Goal: Task Accomplishment & Management: Use online tool/utility

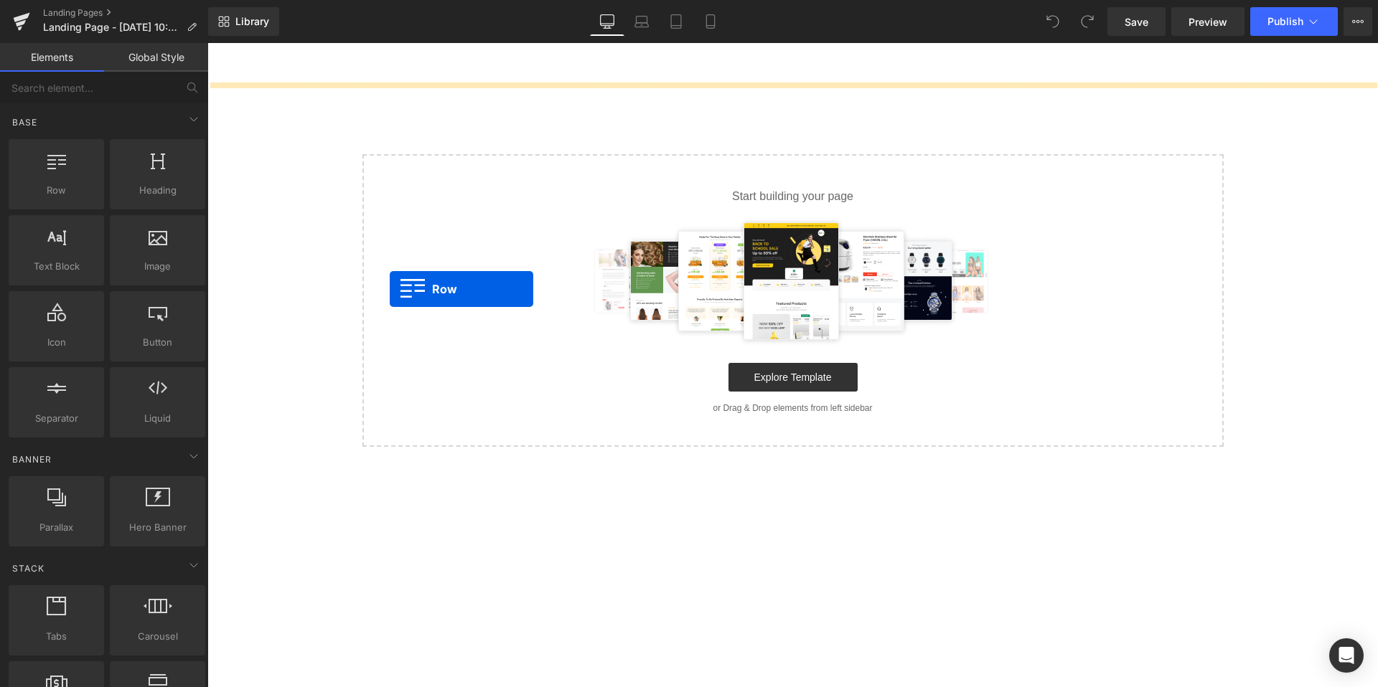
drag, startPoint x: 271, startPoint y: 244, endPoint x: 392, endPoint y: 289, distance: 128.7
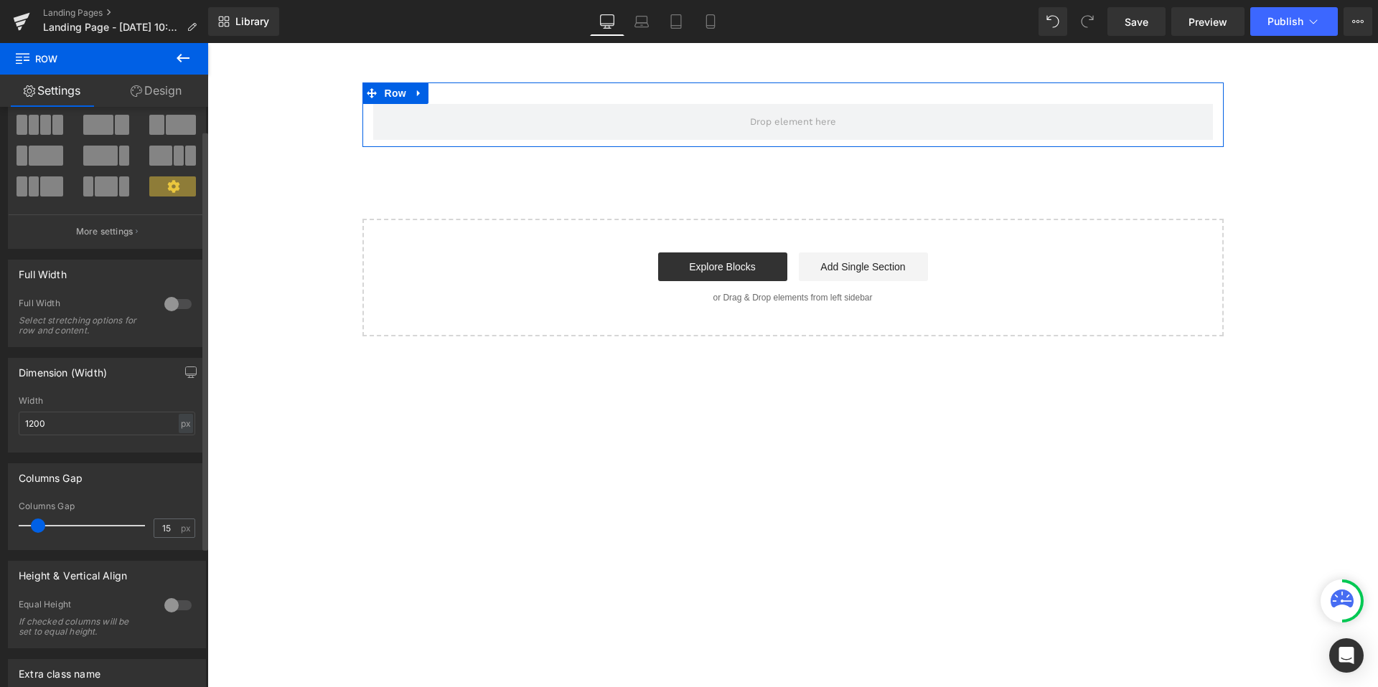
scroll to position [77, 0]
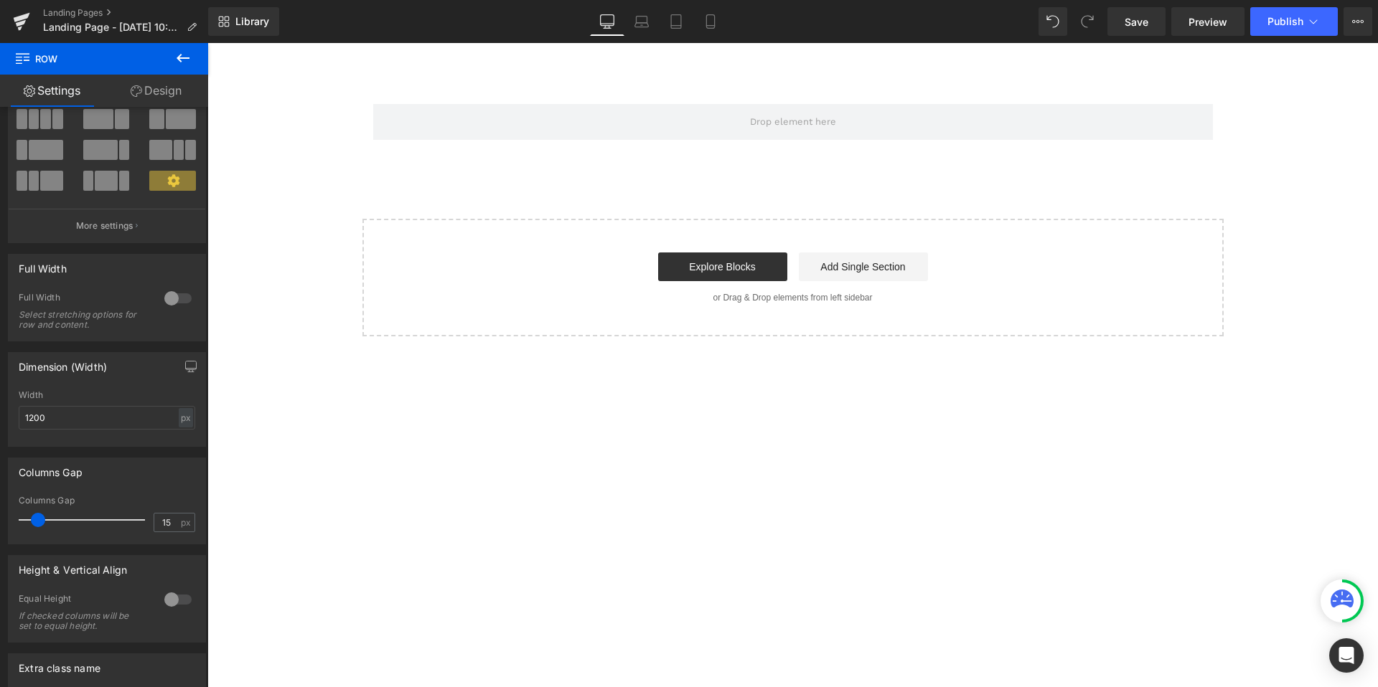
click at [177, 51] on icon at bounding box center [182, 58] width 17 height 17
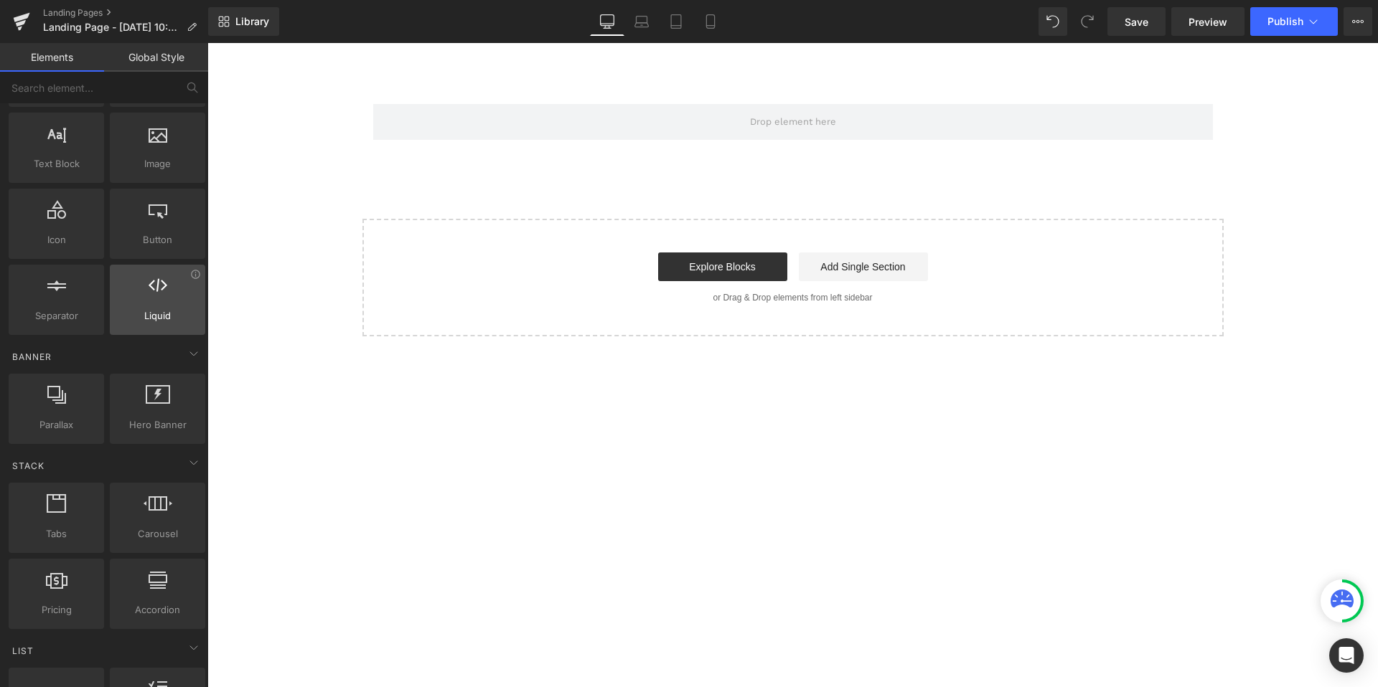
scroll to position [135, 0]
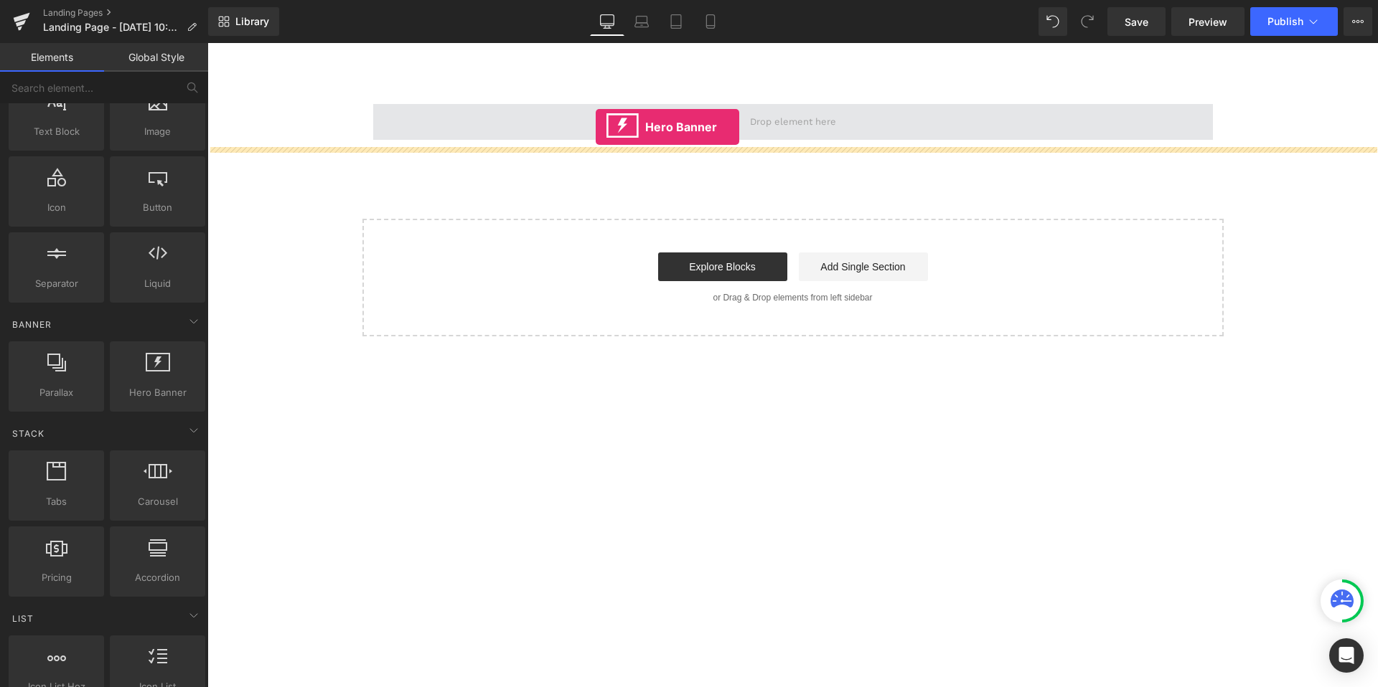
drag, startPoint x: 357, startPoint y: 429, endPoint x: 595, endPoint y: 127, distance: 385.1
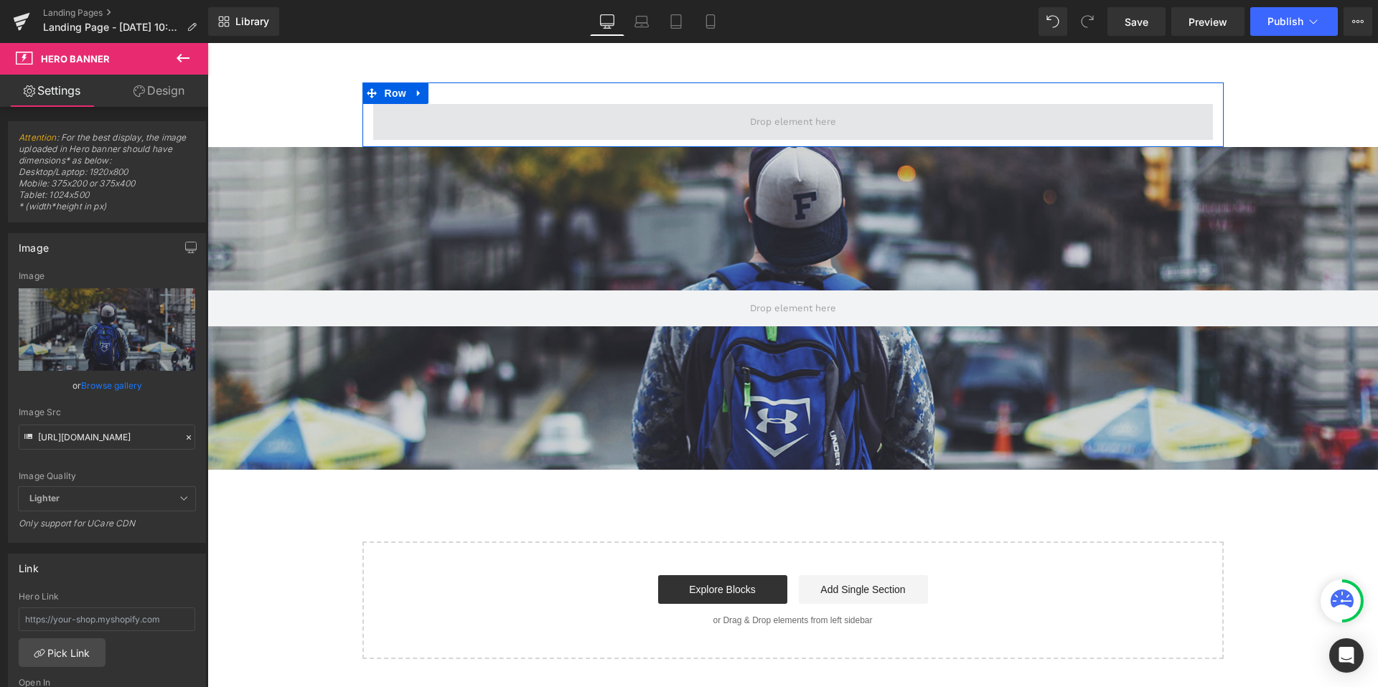
click at [738, 120] on span at bounding box center [792, 122] width 839 height 36
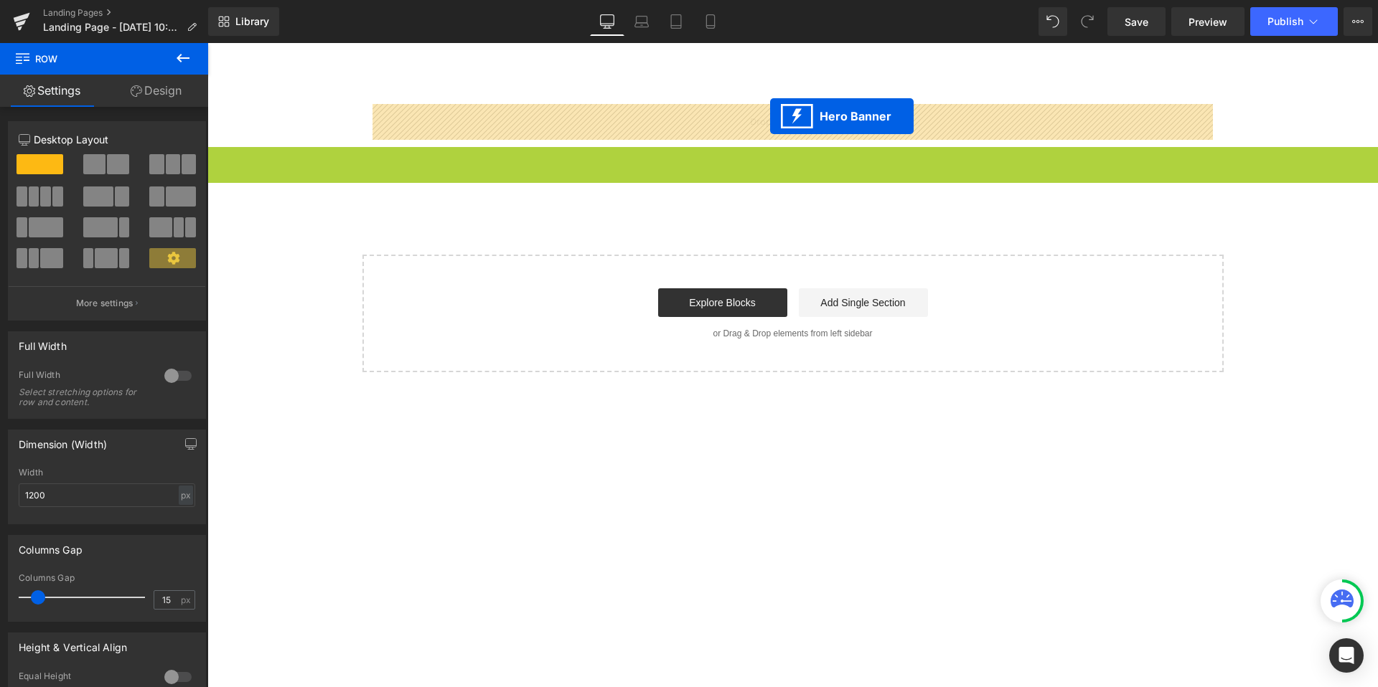
drag, startPoint x: 750, startPoint y: 161, endPoint x: 770, endPoint y: 116, distance: 48.5
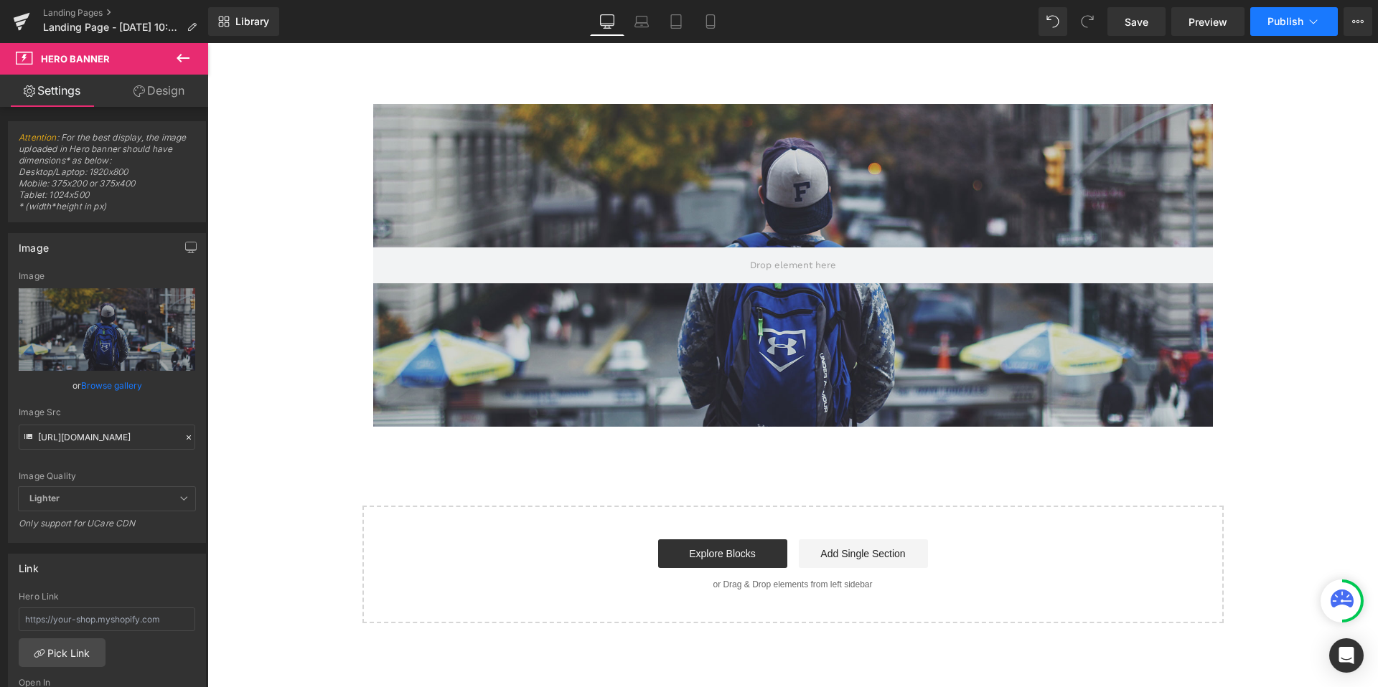
click at [1279, 33] on button "Publish" at bounding box center [1294, 21] width 88 height 29
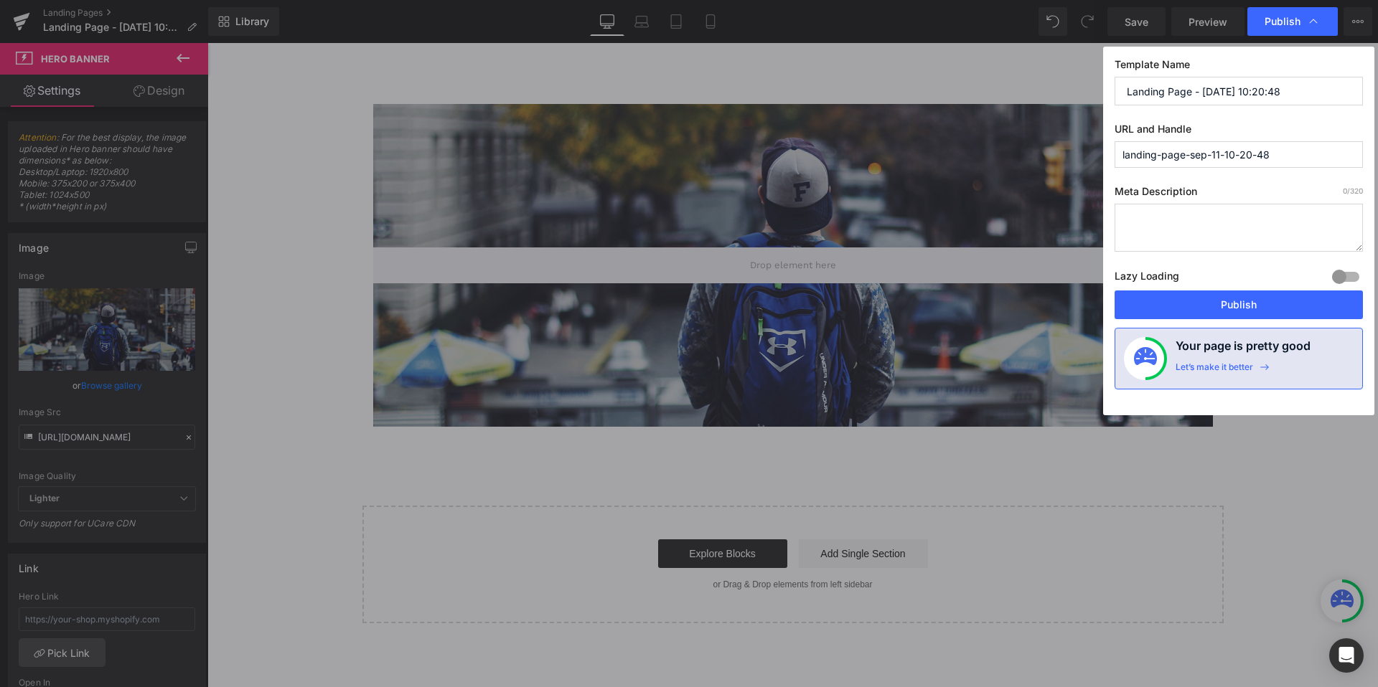
click at [1350, 281] on div at bounding box center [1345, 276] width 34 height 23
click at [1345, 276] on div at bounding box center [1345, 276] width 34 height 23
click at [1223, 88] on input "Landing Page - [DATE] 10:20:48" at bounding box center [1238, 91] width 248 height 29
click at [1148, 311] on button "Publish" at bounding box center [1238, 305] width 248 height 29
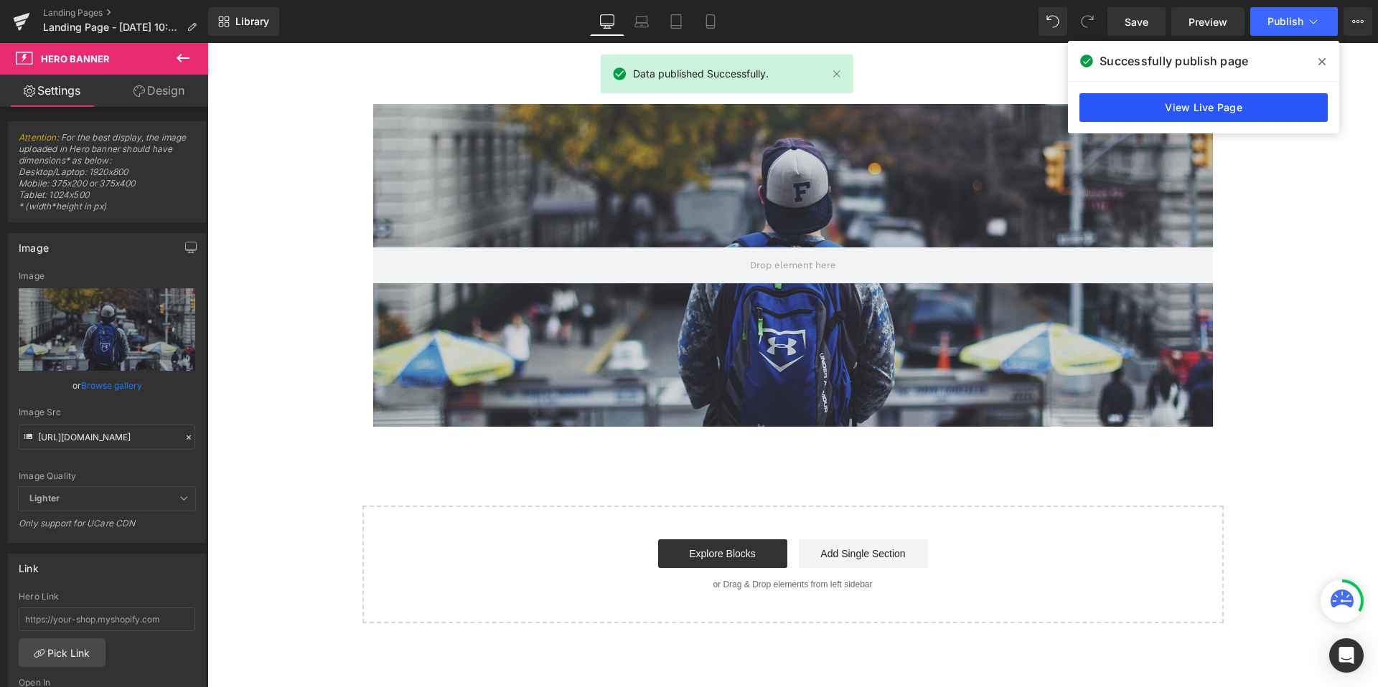
click at [1147, 109] on link "View Live Page" at bounding box center [1203, 107] width 248 height 29
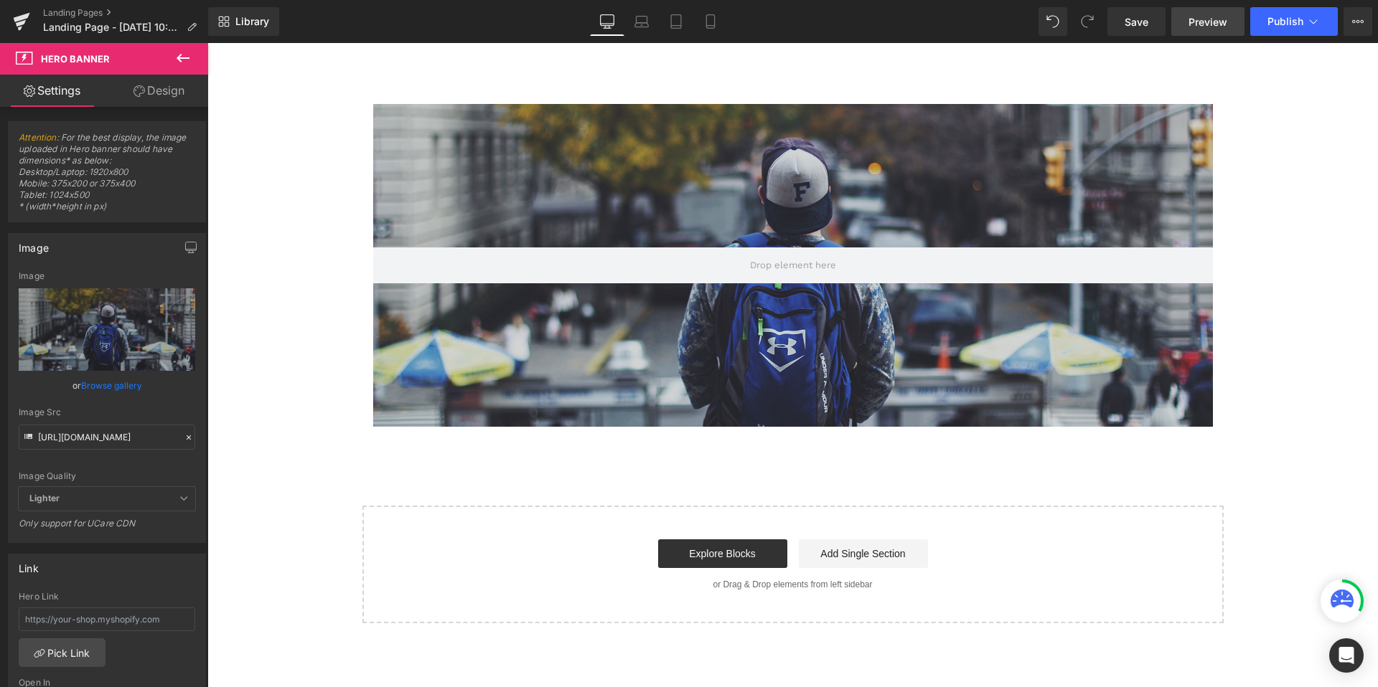
click at [1208, 22] on span "Preview" at bounding box center [1207, 21] width 39 height 15
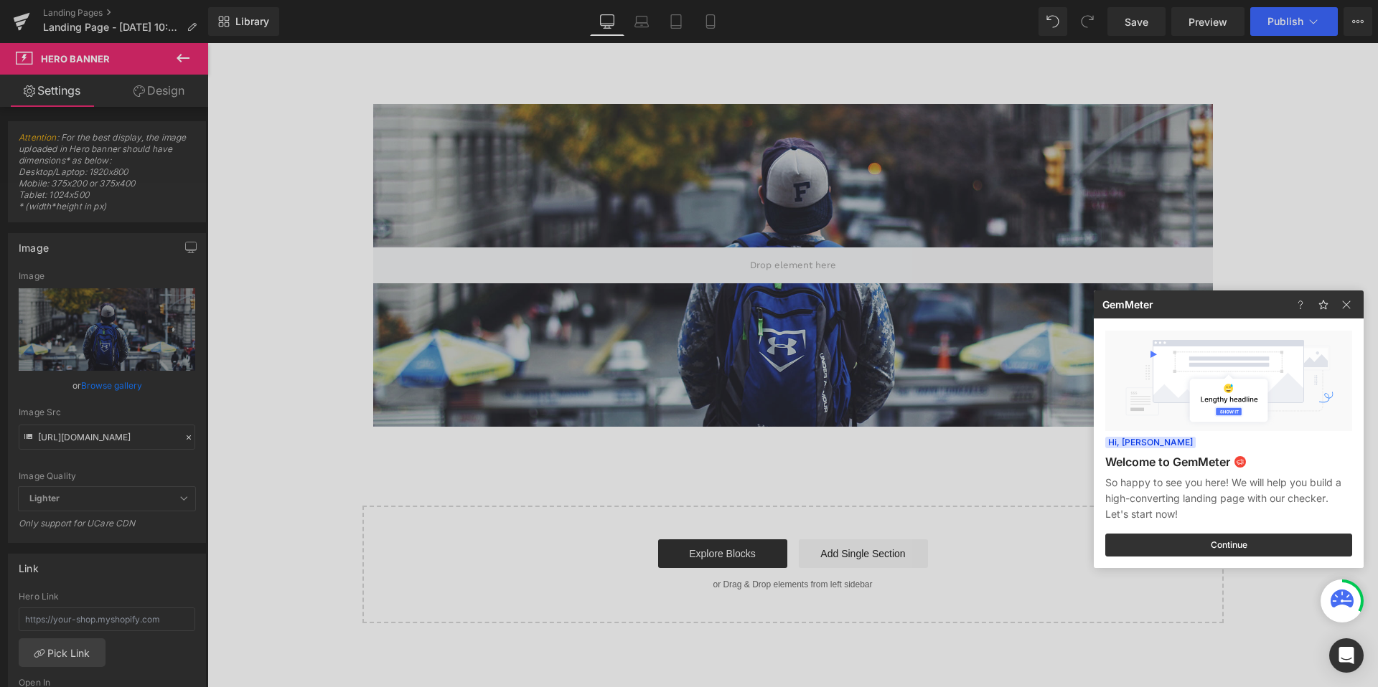
click at [1199, 33] on div at bounding box center [689, 343] width 1378 height 687
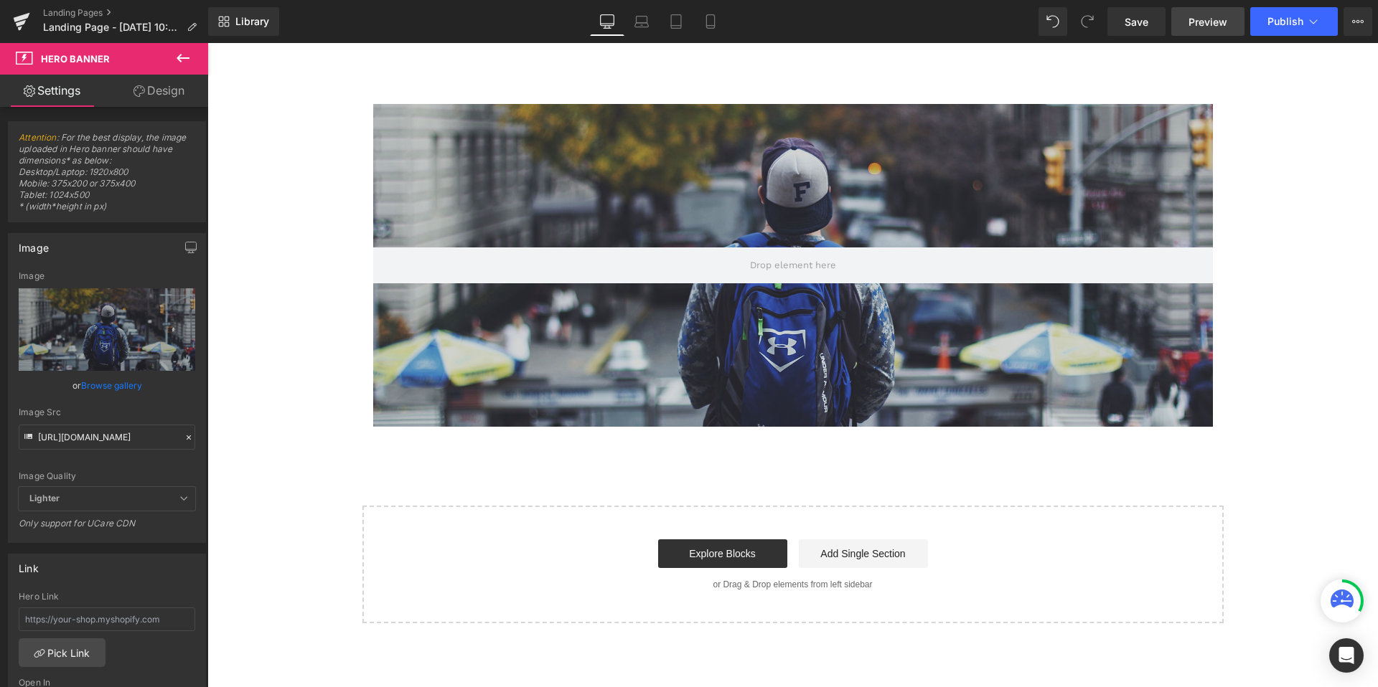
click at [1192, 27] on span "Preview" at bounding box center [1207, 21] width 39 height 15
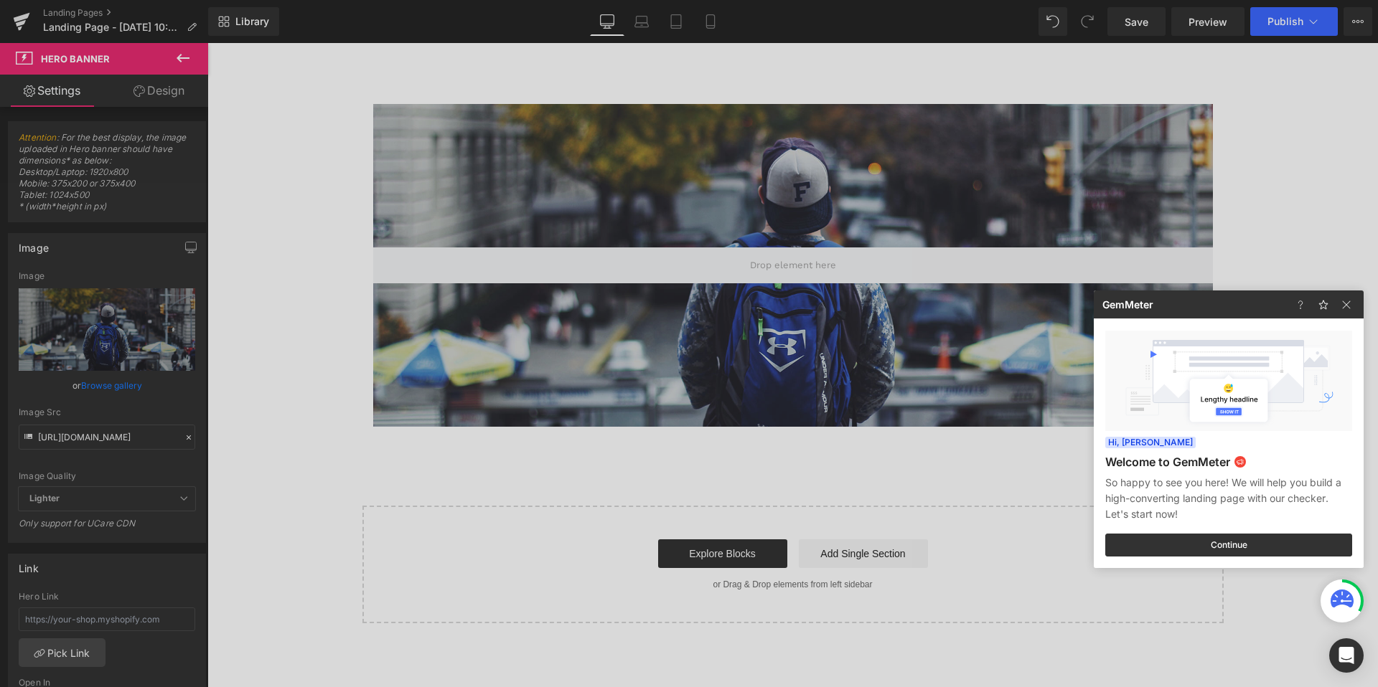
click at [541, 303] on div at bounding box center [689, 343] width 1378 height 687
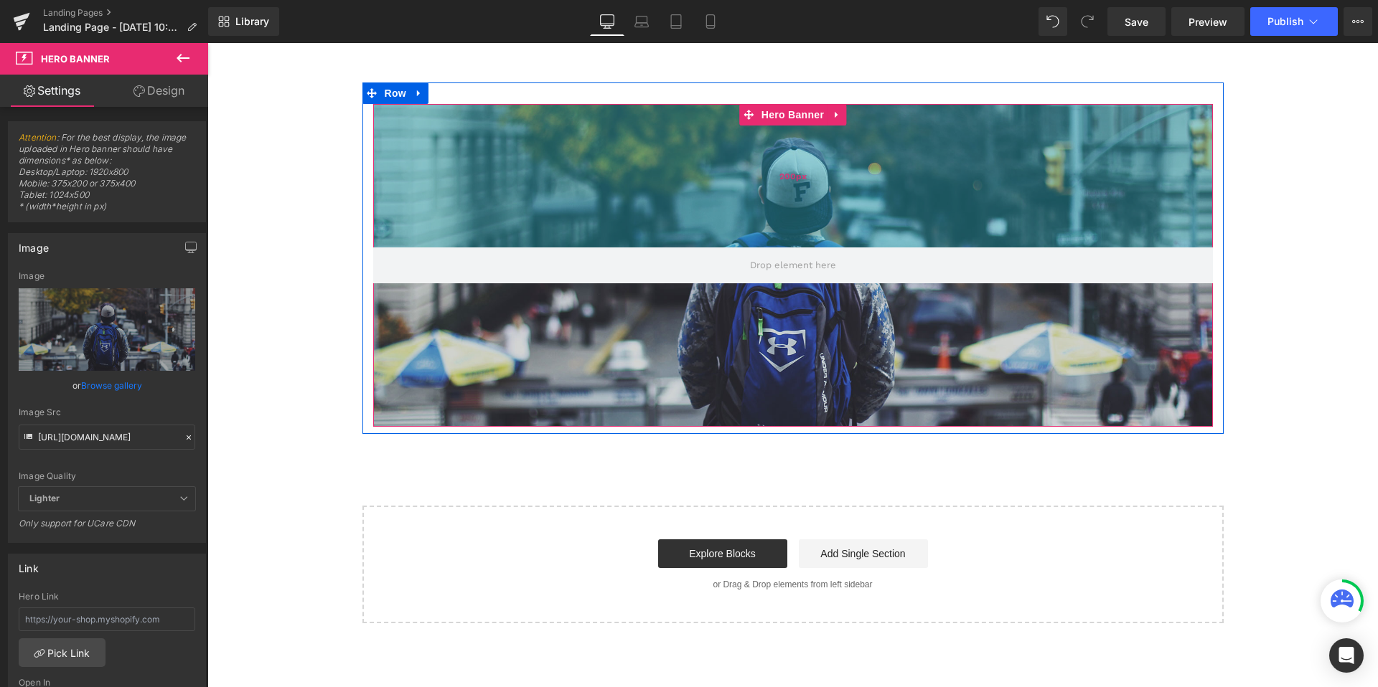
click at [672, 237] on div "200px" at bounding box center [792, 175] width 839 height 143
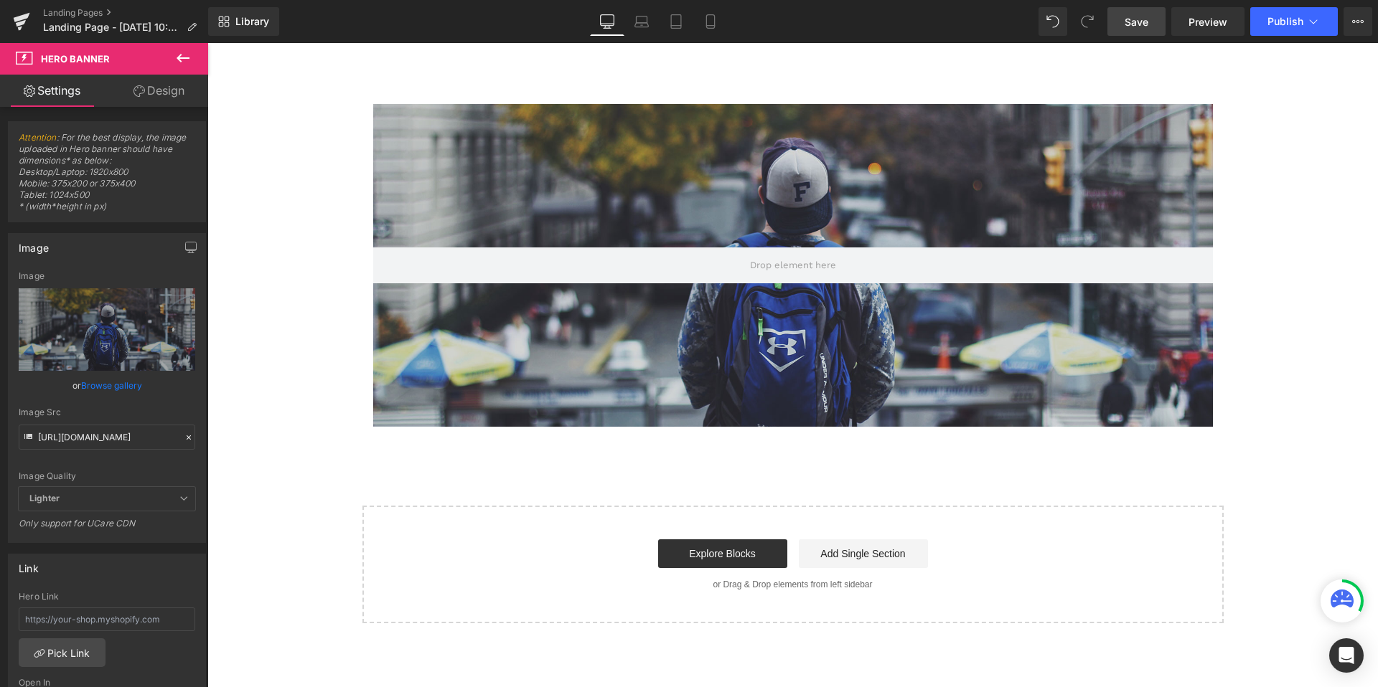
click at [1139, 29] on link "Save" at bounding box center [1136, 21] width 58 height 29
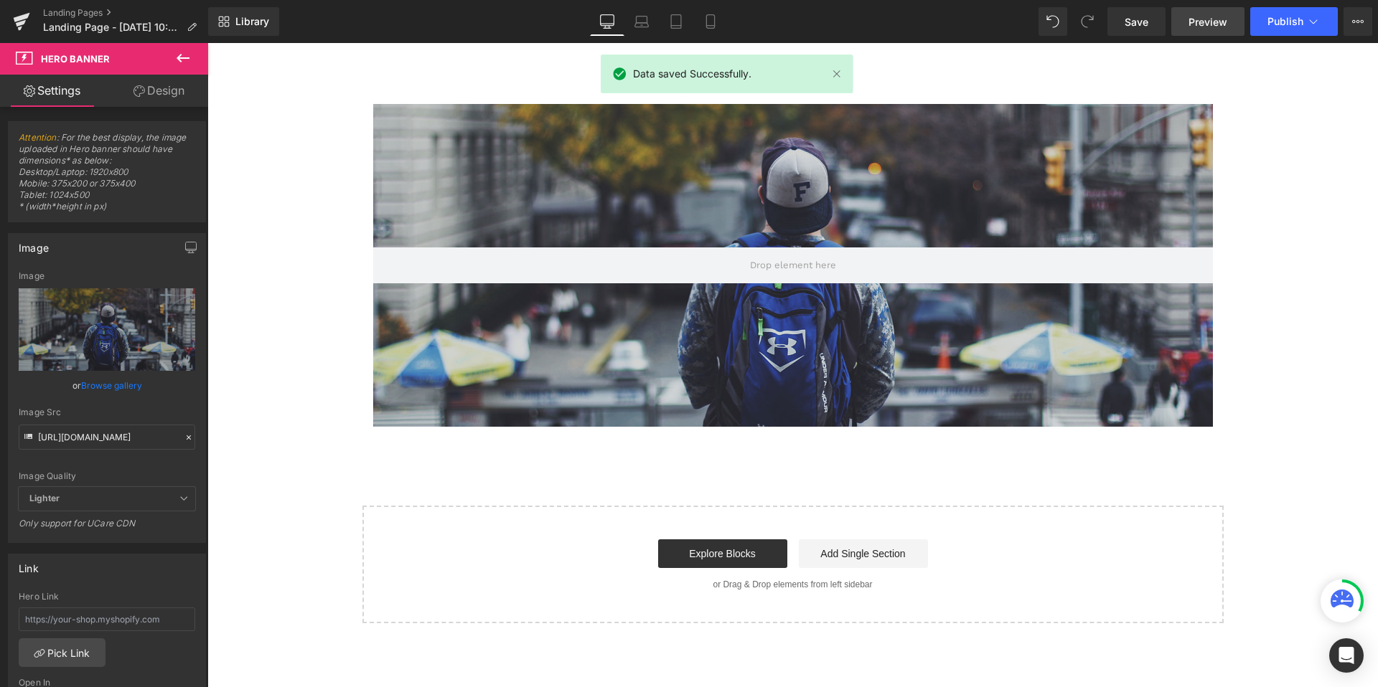
click at [1204, 27] on span "Preview" at bounding box center [1207, 21] width 39 height 15
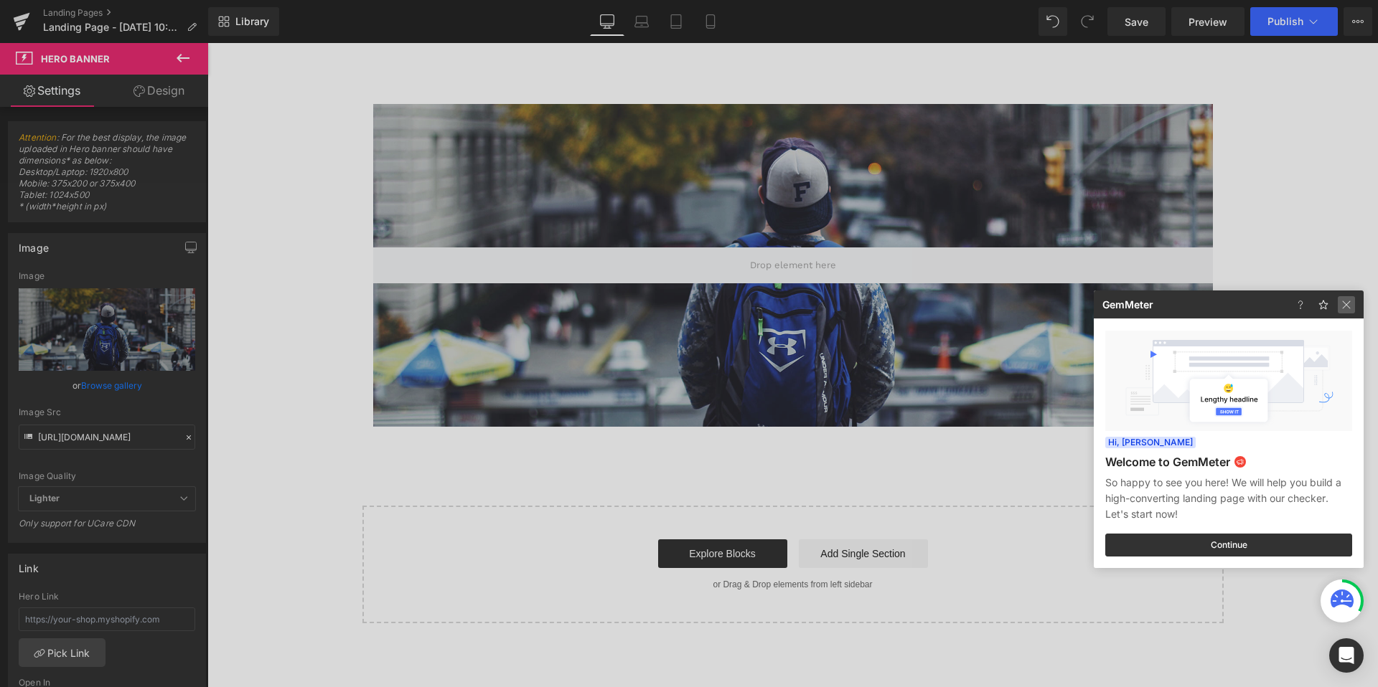
click at [1345, 309] on img at bounding box center [1345, 304] width 17 height 17
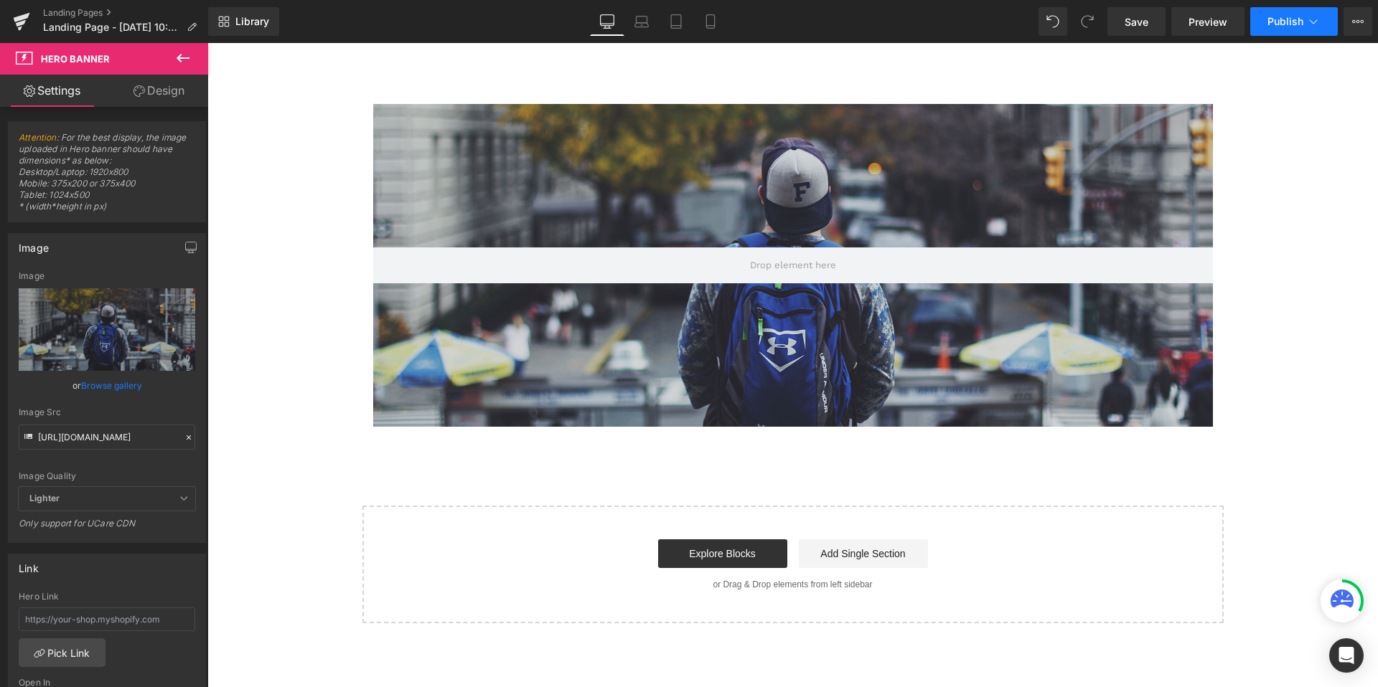
click at [1312, 25] on icon at bounding box center [1313, 21] width 14 height 14
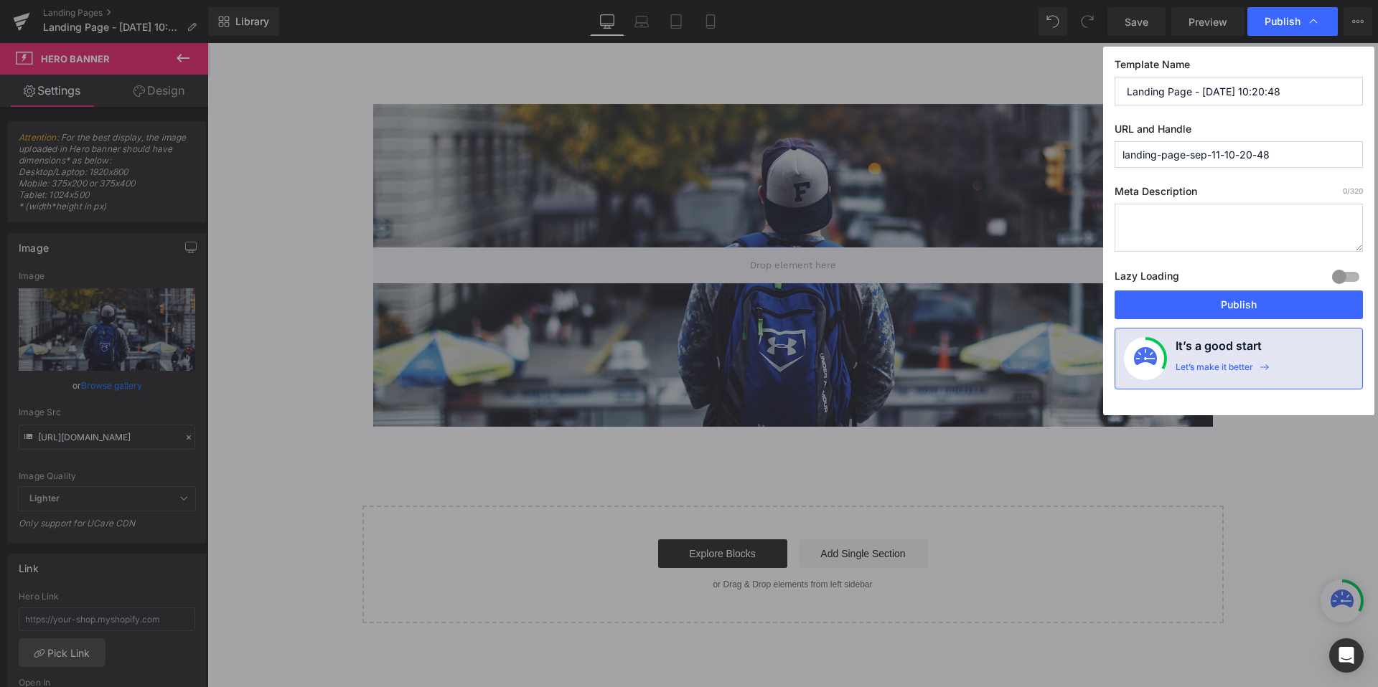
click at [1213, 230] on textarea at bounding box center [1238, 228] width 248 height 48
click at [1348, 283] on div at bounding box center [1345, 276] width 34 height 23
click at [1263, 216] on textarea at bounding box center [1238, 228] width 248 height 48
type textarea "test publish"
click at [1308, 155] on input "landing-page-sep-11-10-20-48" at bounding box center [1238, 154] width 248 height 27
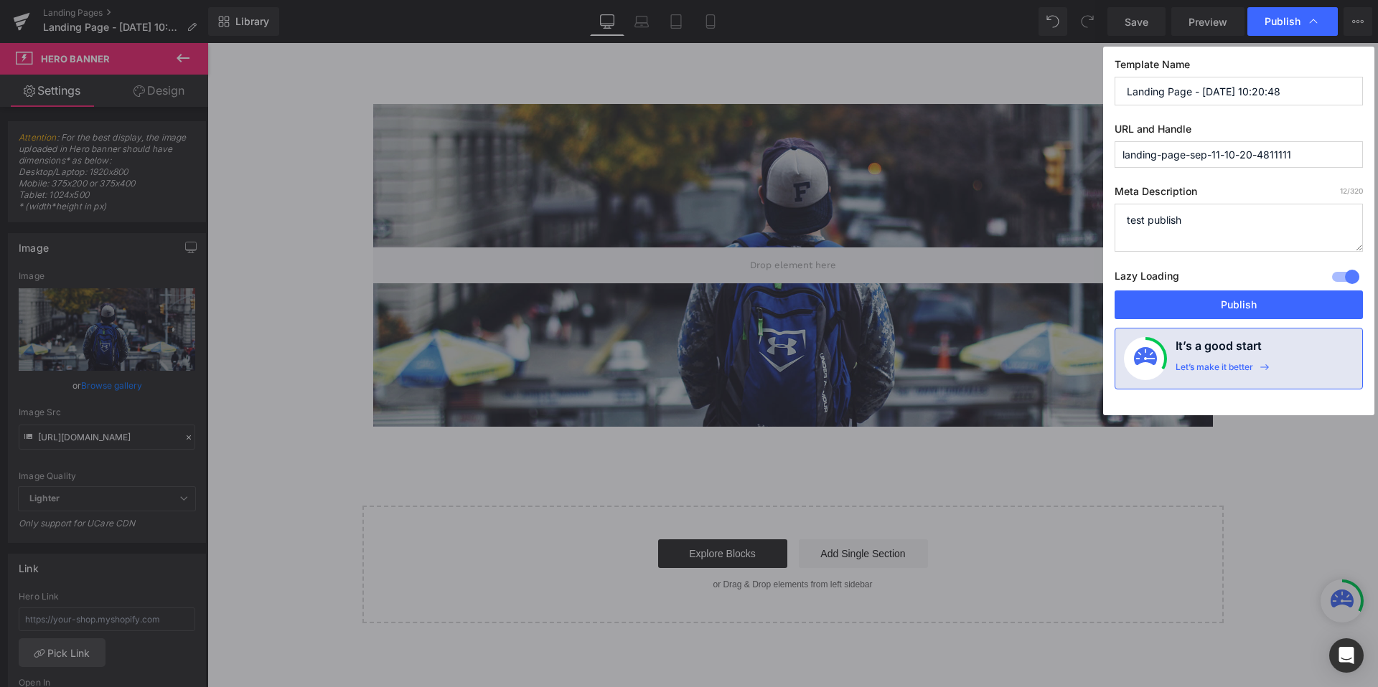
type input "landing-page-sep-11-10-20-4811111"
click at [1304, 90] on input "Landing Page - [DATE] 10:20:48" at bounding box center [1238, 91] width 248 height 29
type input "Landing Page - [DATE], 10:20:48111111"
click at [1281, 299] on button "Publish" at bounding box center [1238, 305] width 248 height 29
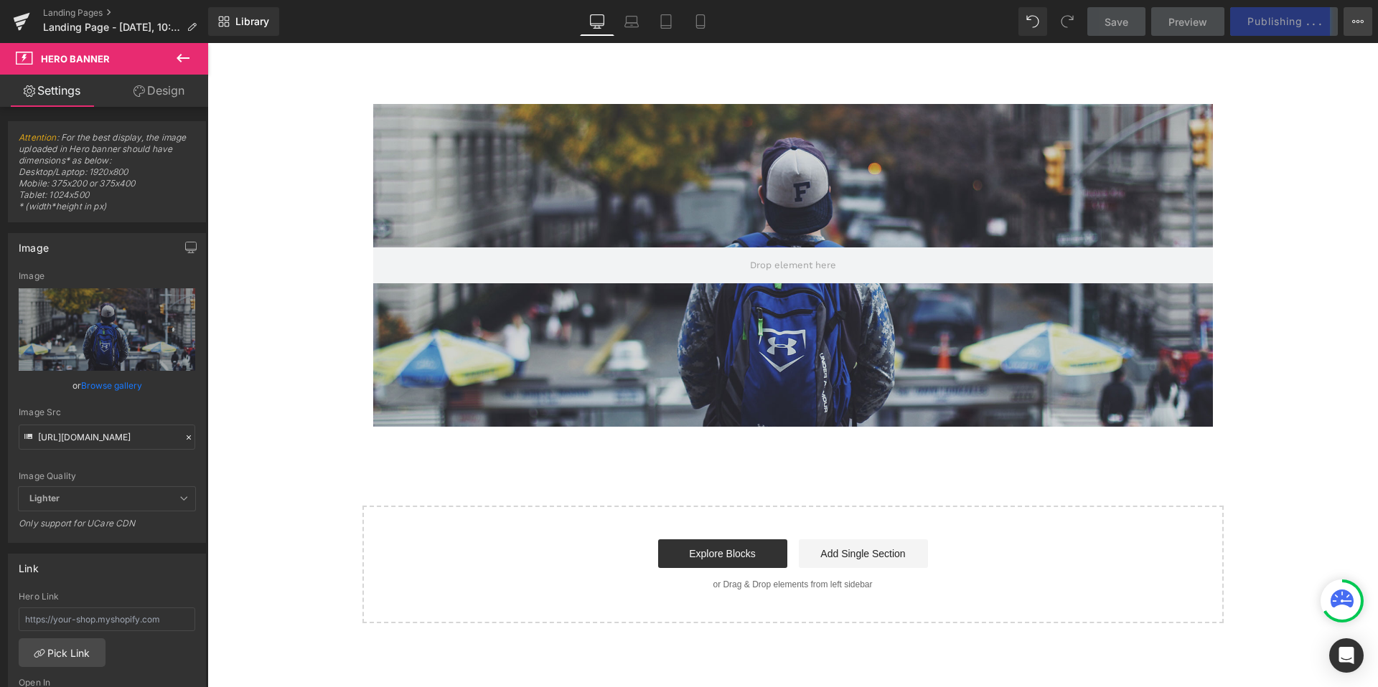
click at [1363, 26] on button "View Live Page View with current Template Save Template to Library Schedule Pub…" at bounding box center [1357, 21] width 29 height 29
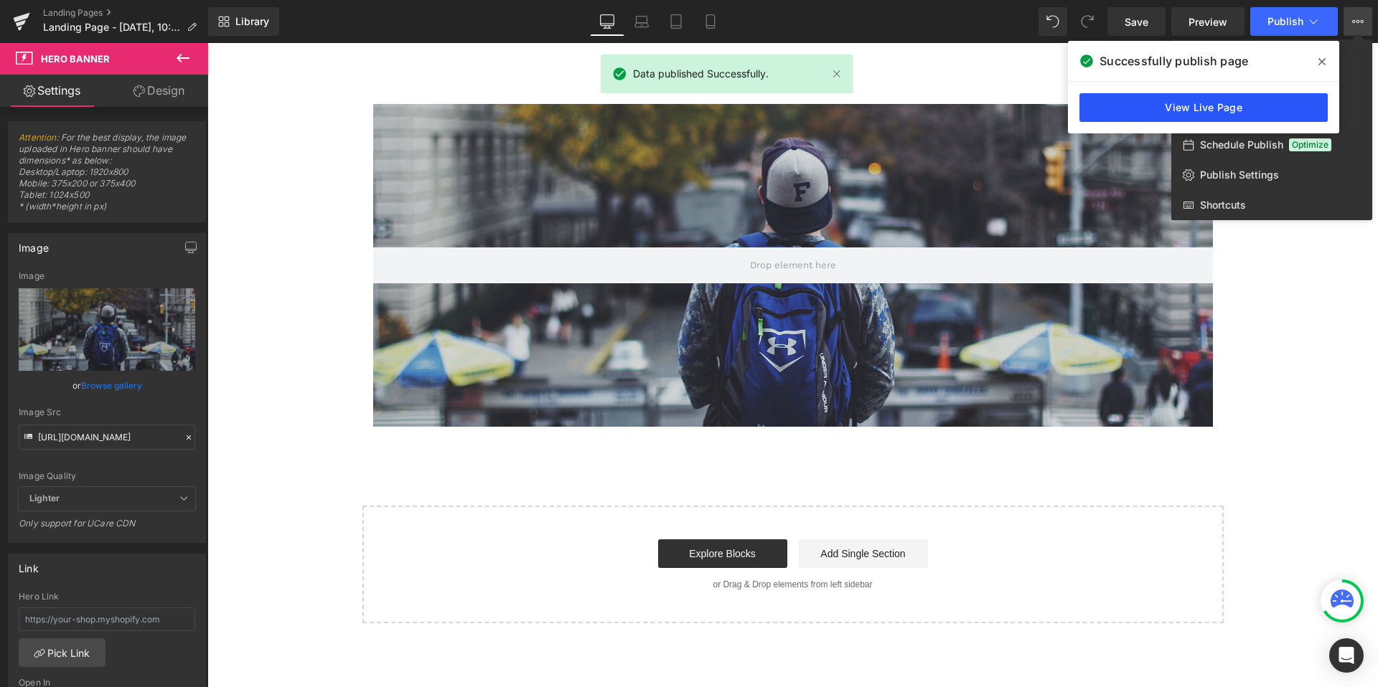
click at [1280, 107] on link "View Live Page" at bounding box center [1203, 107] width 248 height 29
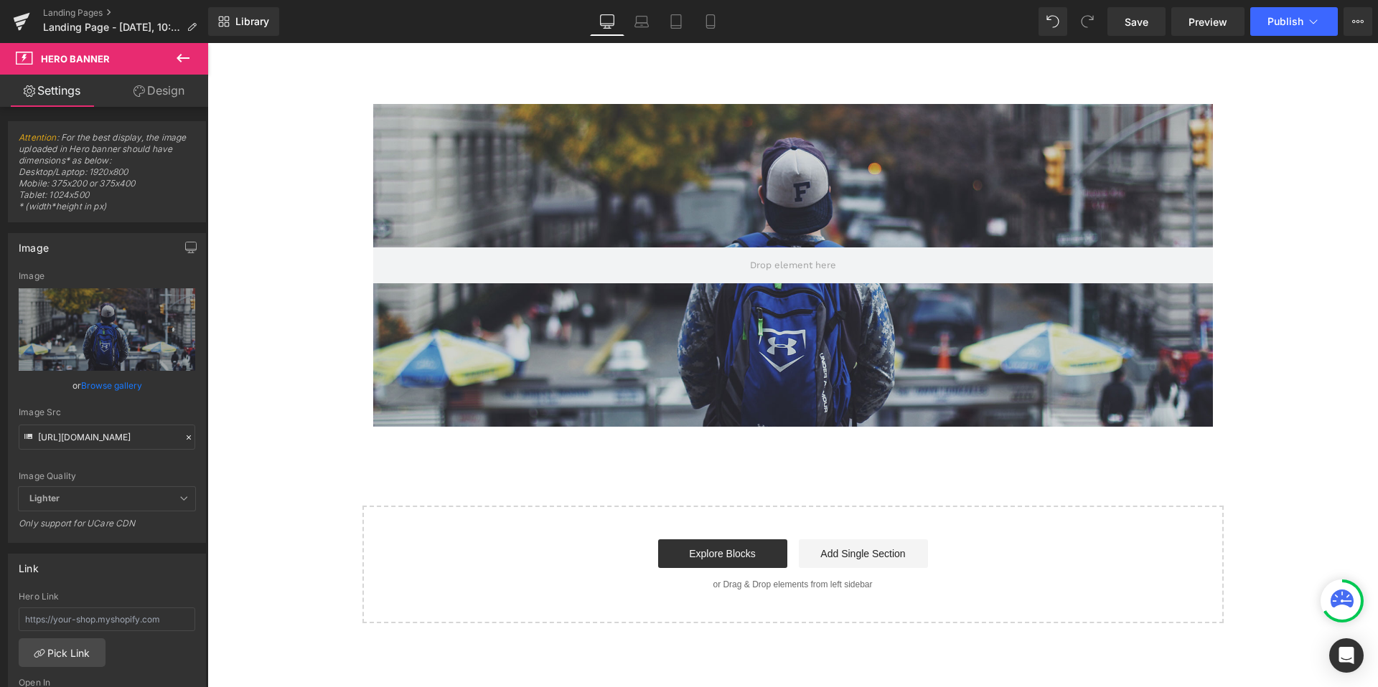
click at [189, 61] on icon at bounding box center [182, 58] width 17 height 17
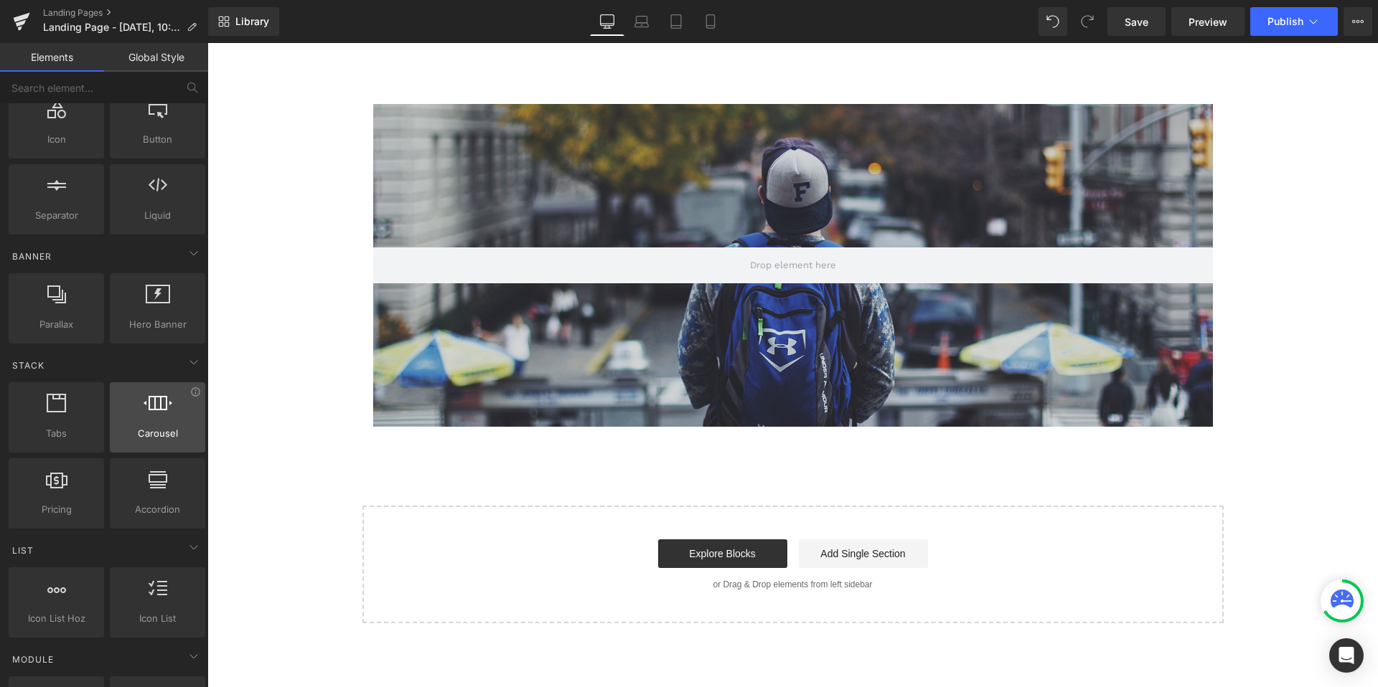
scroll to position [217, 0]
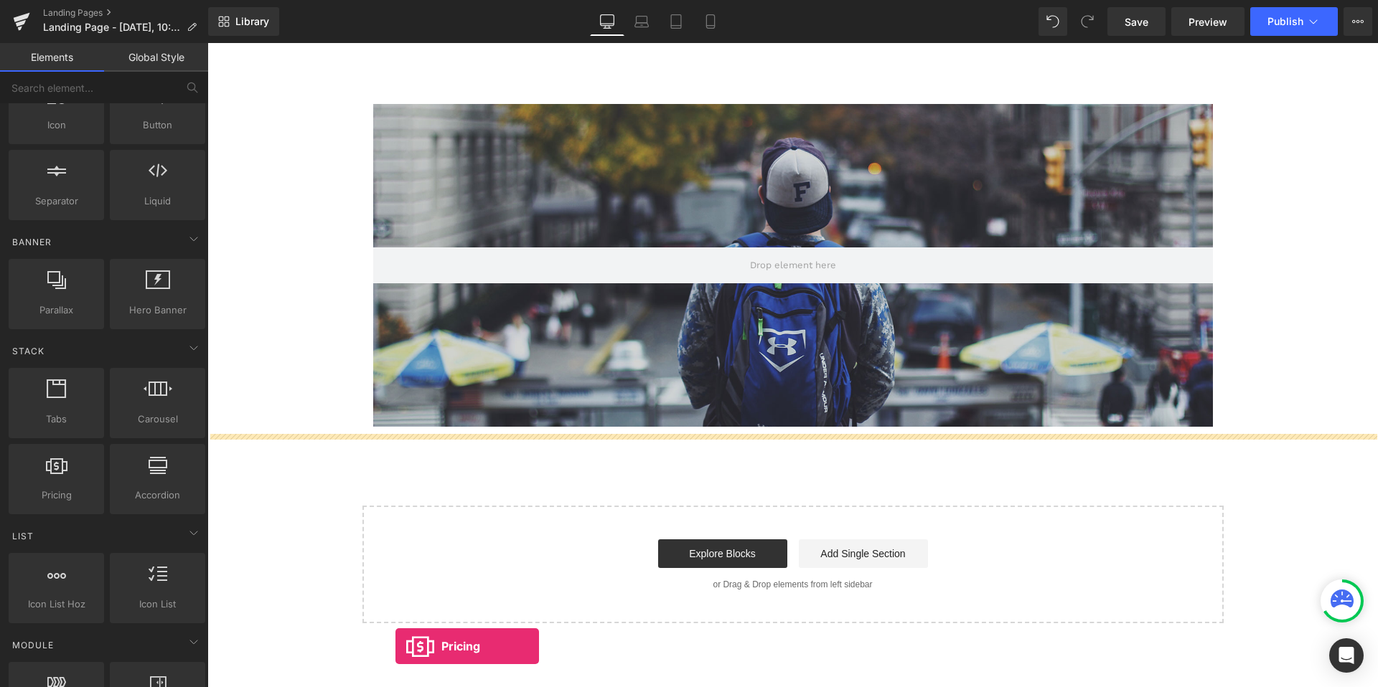
drag, startPoint x: 282, startPoint y: 527, endPoint x: 395, endPoint y: 646, distance: 164.9
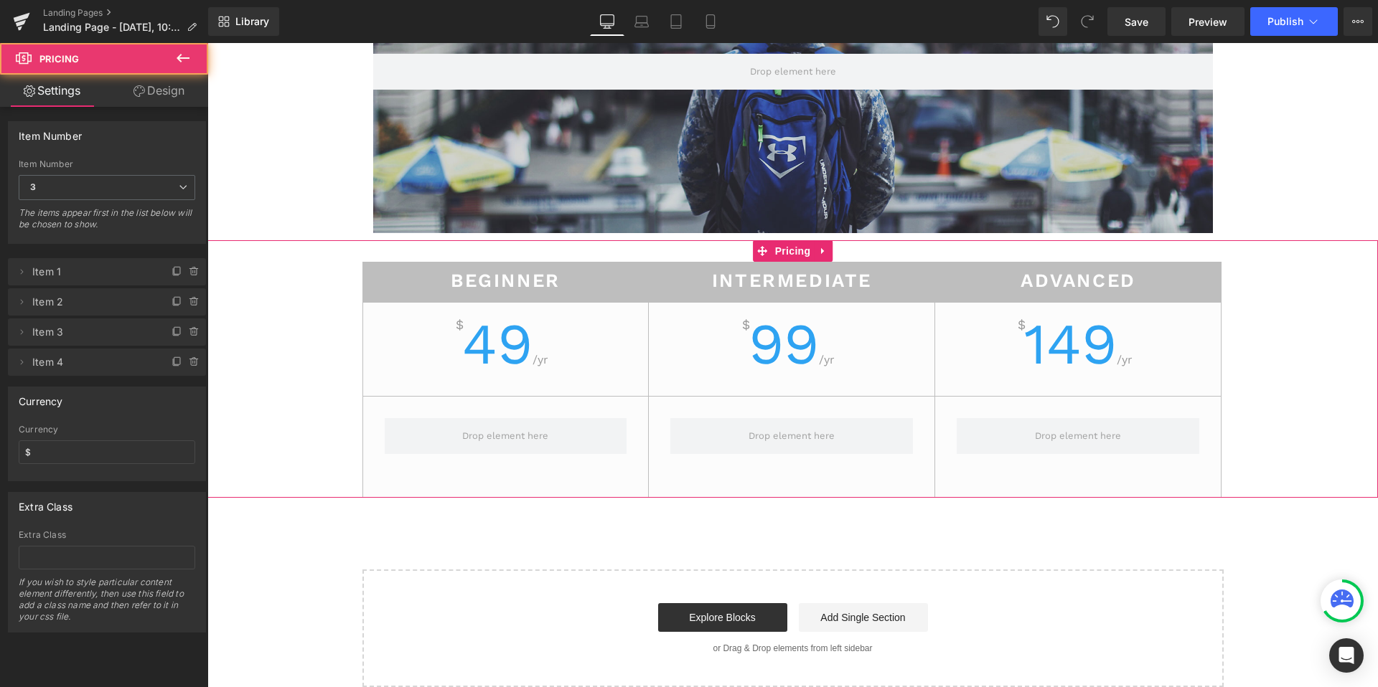
scroll to position [215, 0]
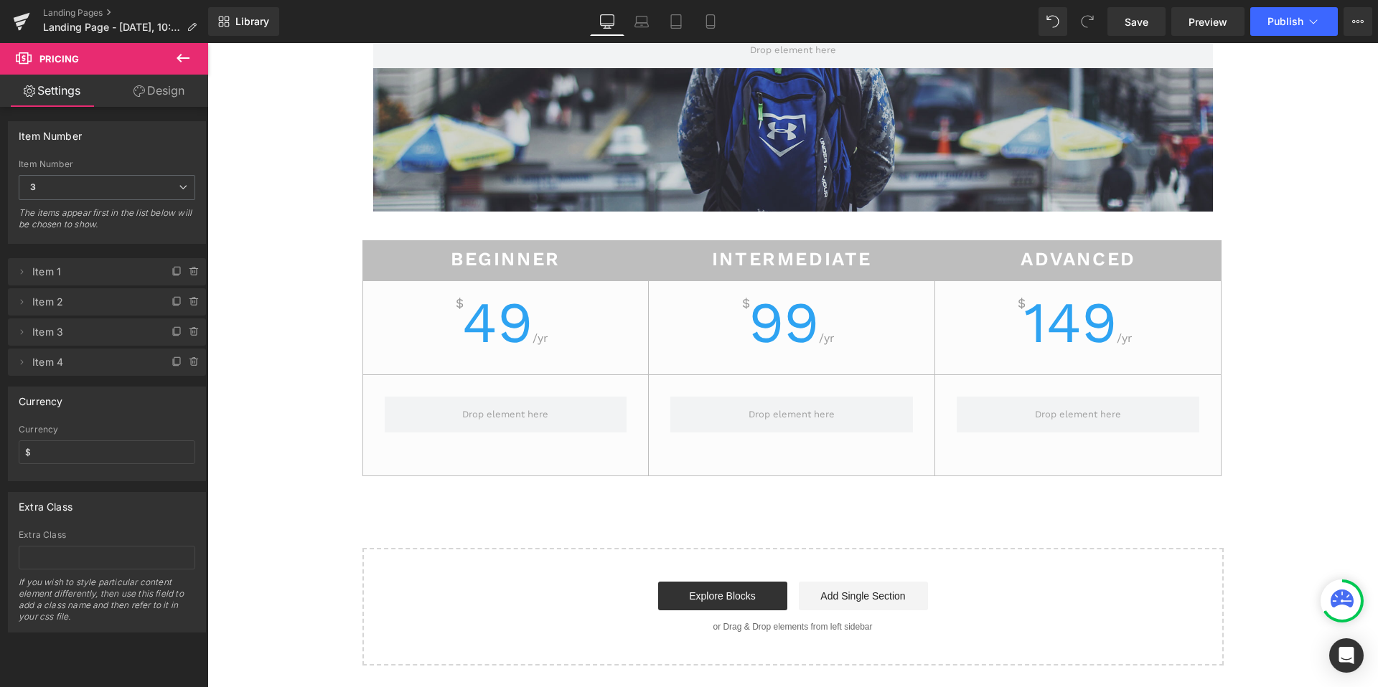
click at [185, 65] on icon at bounding box center [182, 58] width 17 height 17
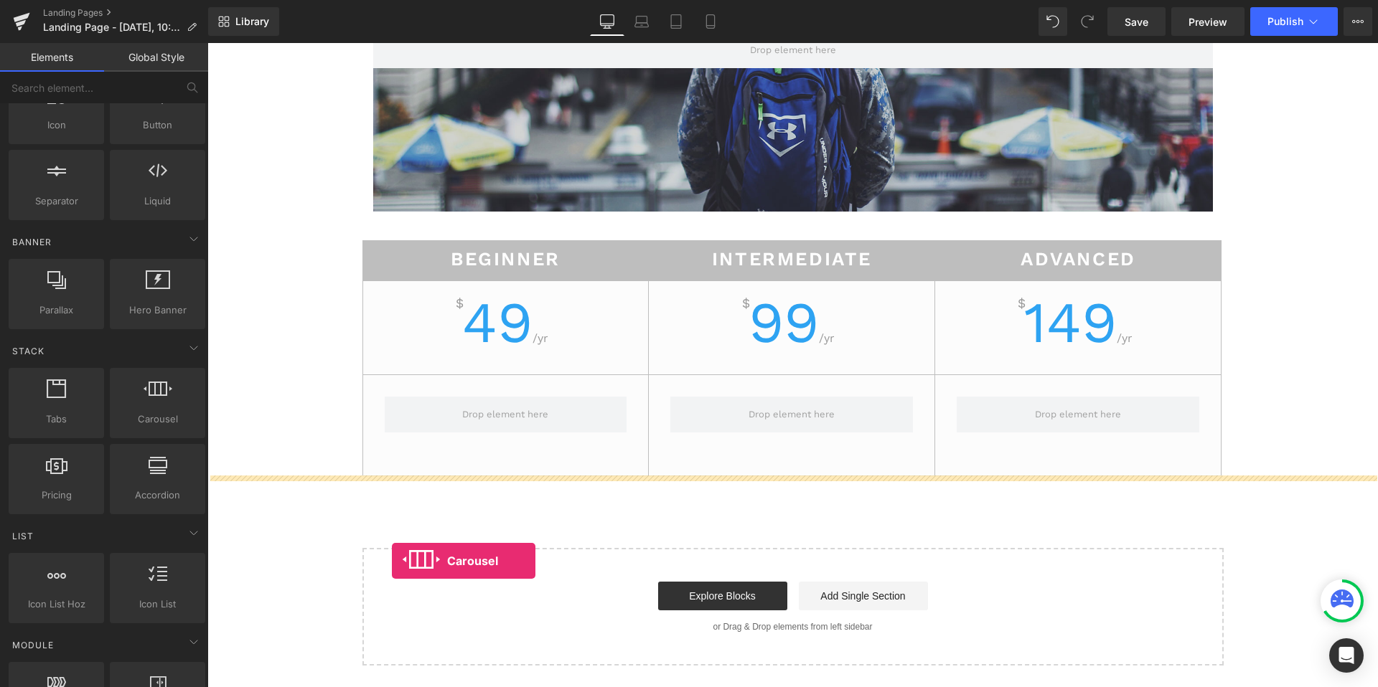
drag, startPoint x: 357, startPoint y: 431, endPoint x: 392, endPoint y: 561, distance: 134.4
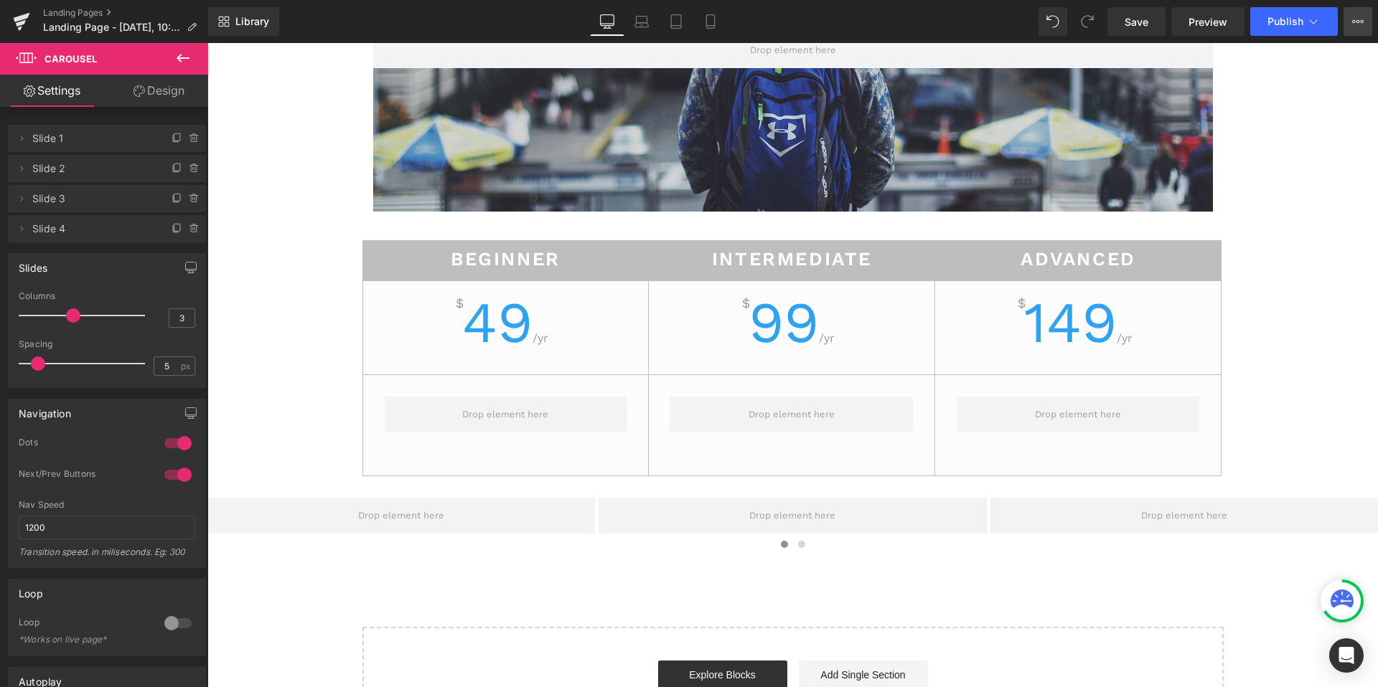
click at [1358, 22] on icon at bounding box center [1358, 21] width 4 height 3
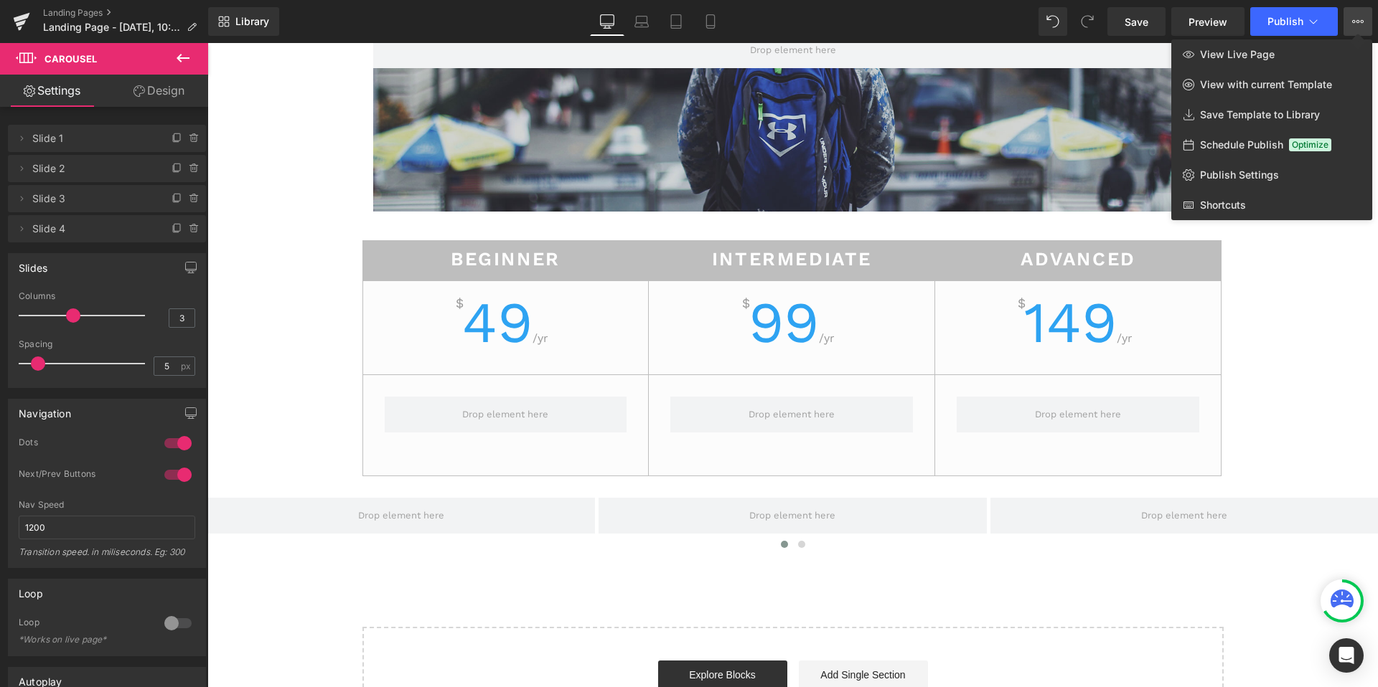
click at [1234, 149] on span "Schedule Publish" at bounding box center [1241, 144] width 83 height 13
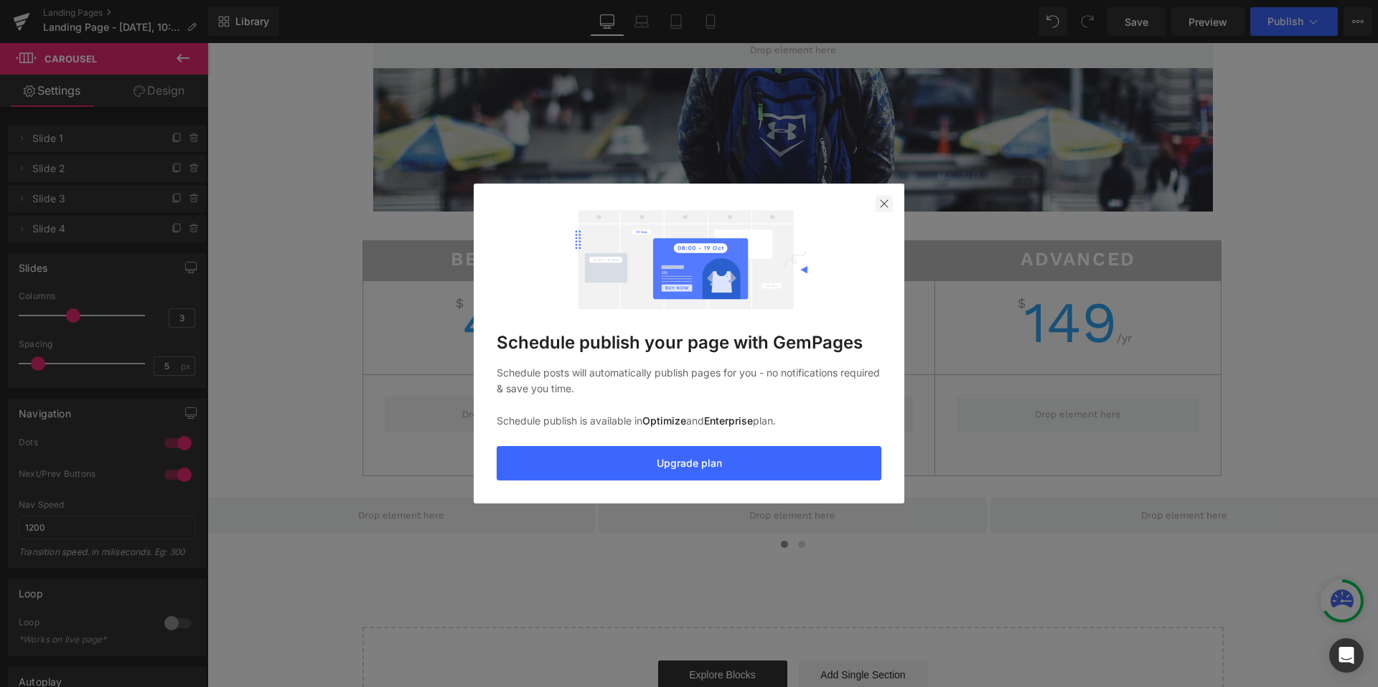
click at [887, 201] on img at bounding box center [883, 203] width 11 height 11
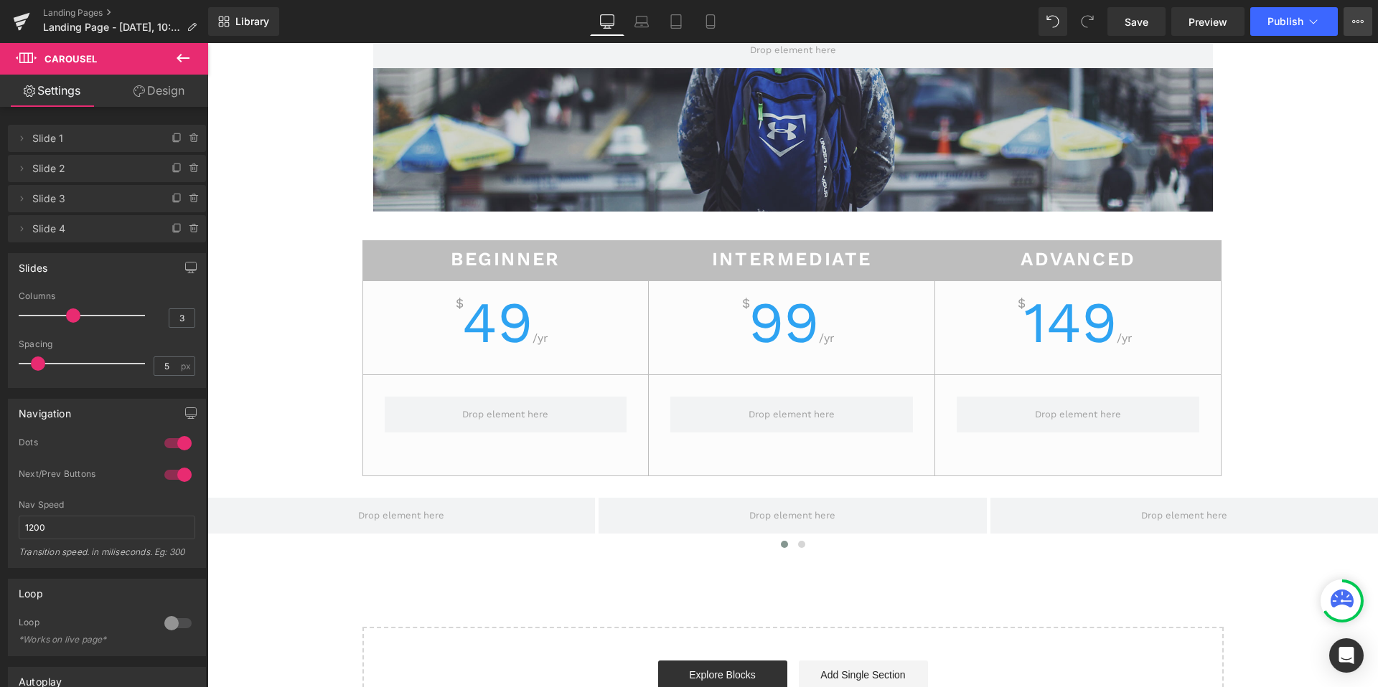
click at [1354, 27] on button "View Live Page View with current Template Save Template to Library Schedule Pub…" at bounding box center [1357, 21] width 29 height 29
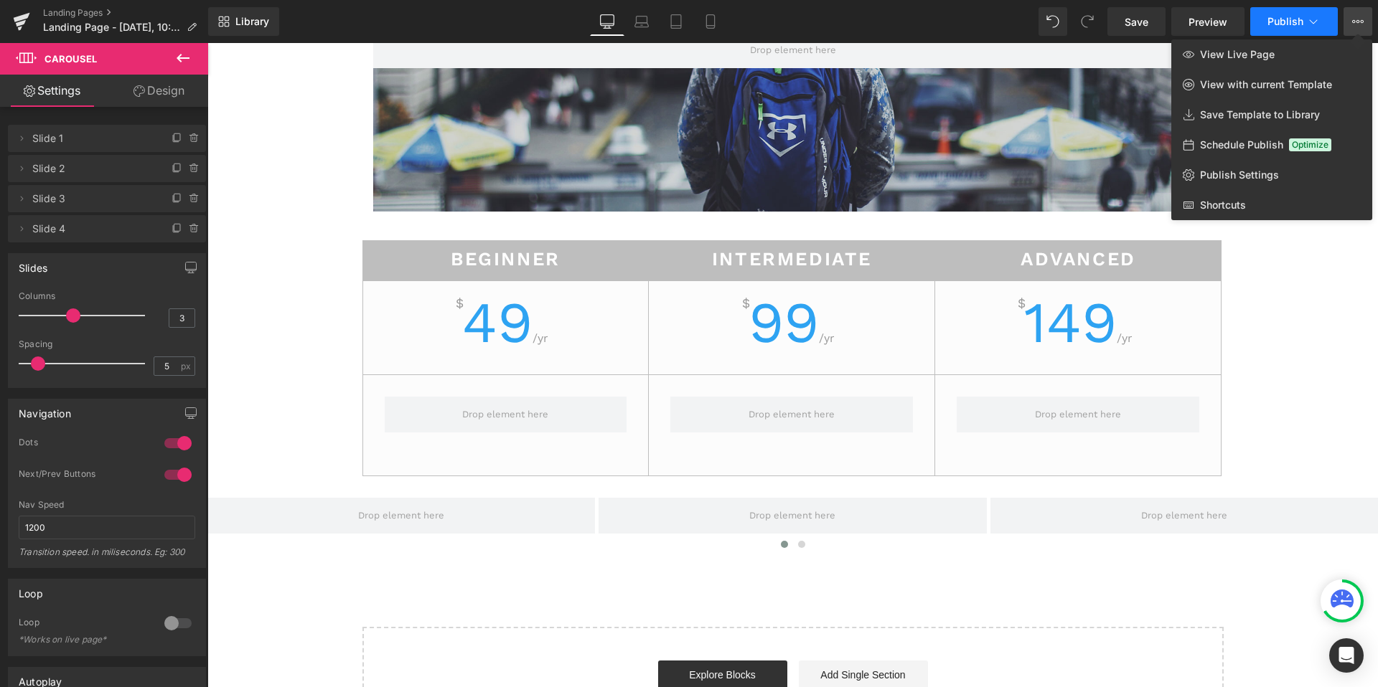
click at [1276, 32] on button "Publish" at bounding box center [1294, 21] width 88 height 29
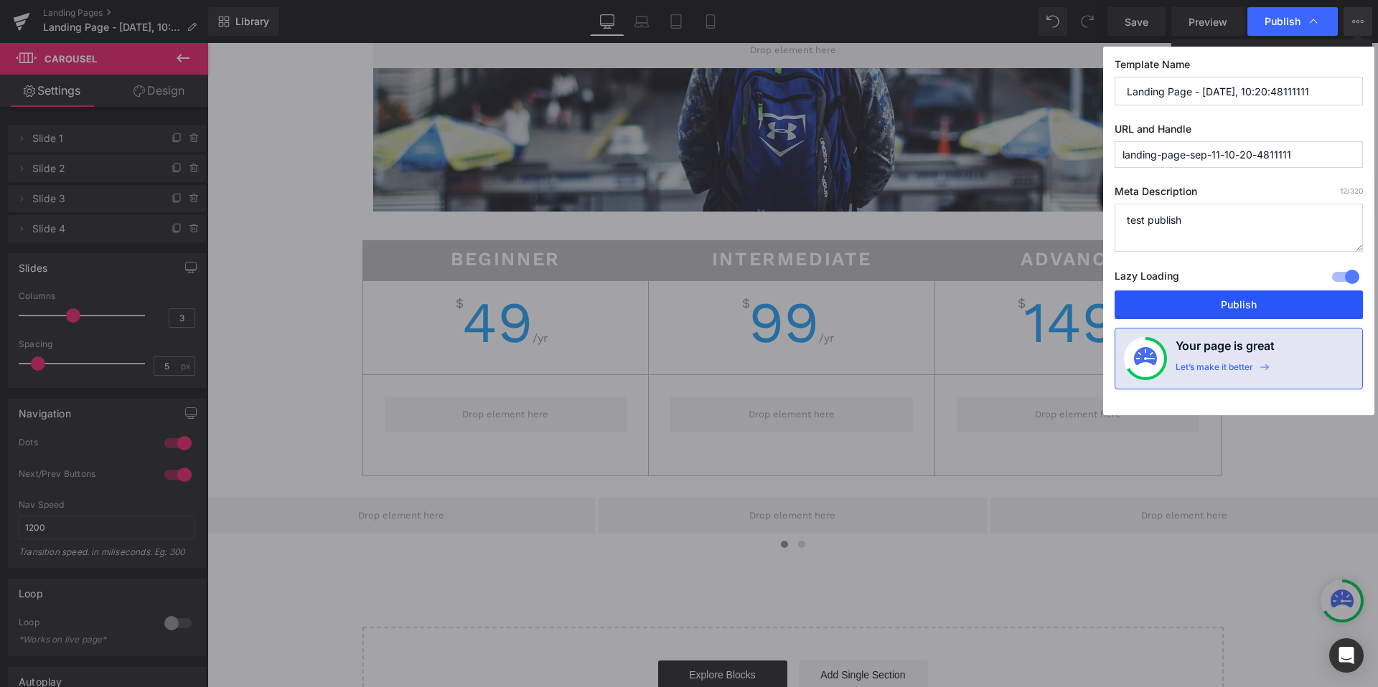
click at [1247, 311] on button "Publish" at bounding box center [1238, 305] width 248 height 29
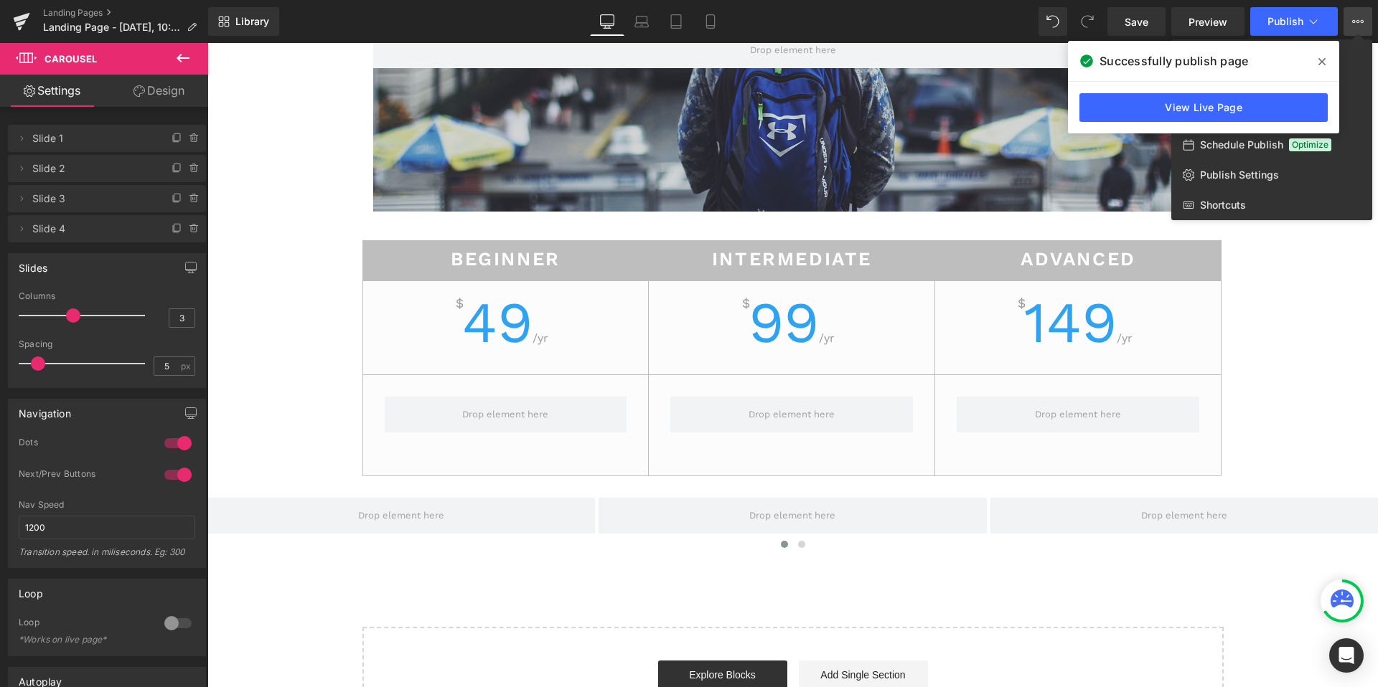
click at [1319, 64] on icon at bounding box center [1321, 61] width 7 height 11
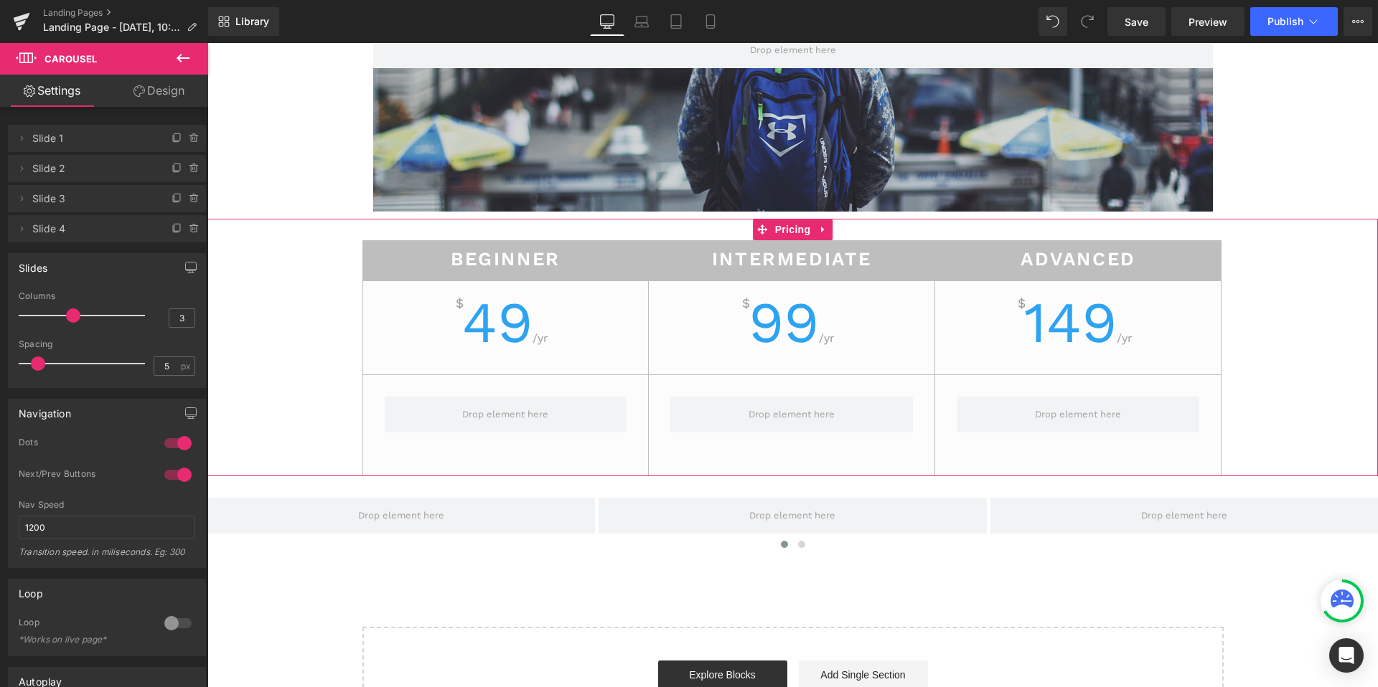
scroll to position [294, 0]
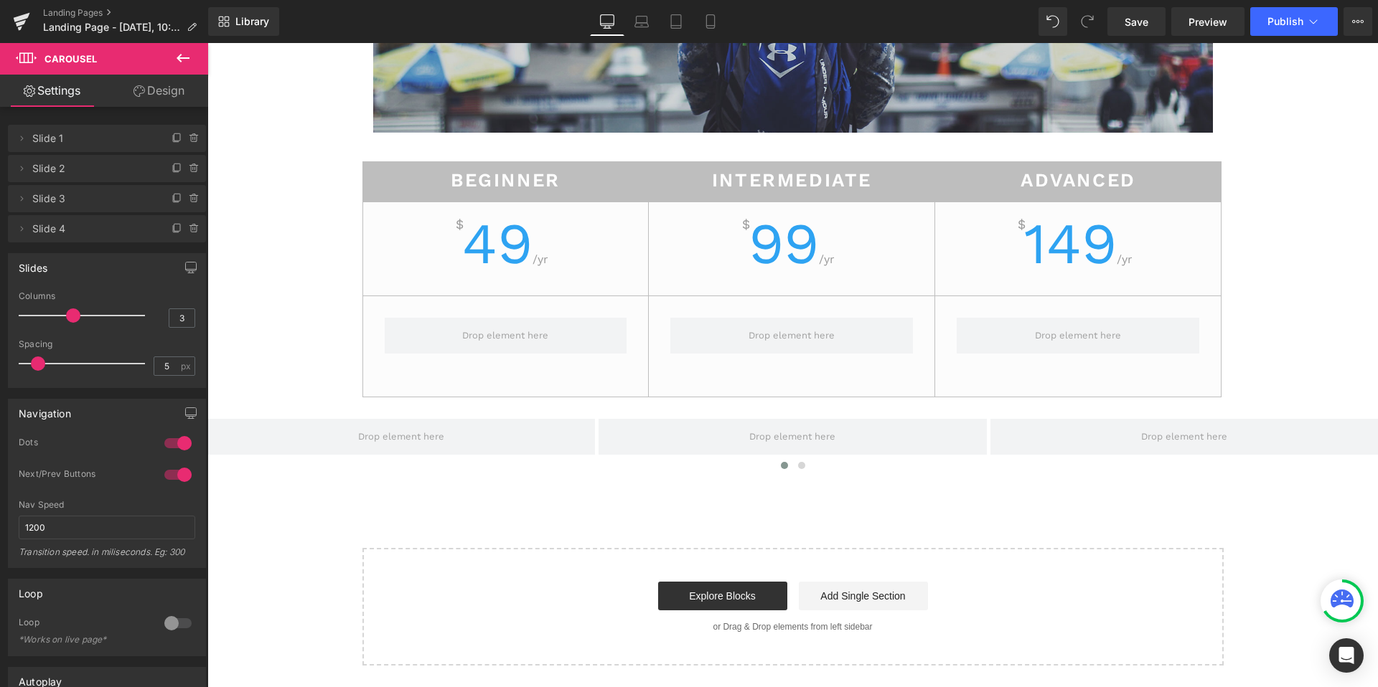
click at [186, 55] on icon at bounding box center [182, 58] width 17 height 17
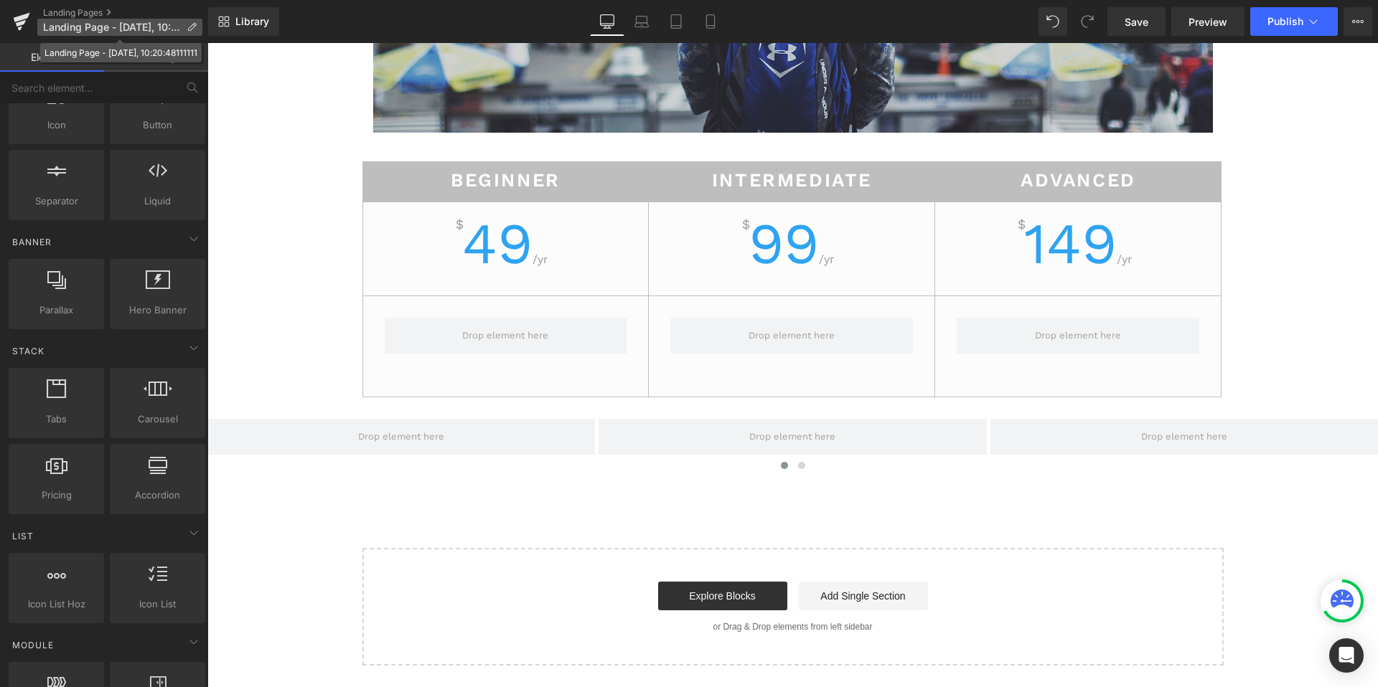
click at [194, 26] on icon at bounding box center [192, 27] width 10 height 10
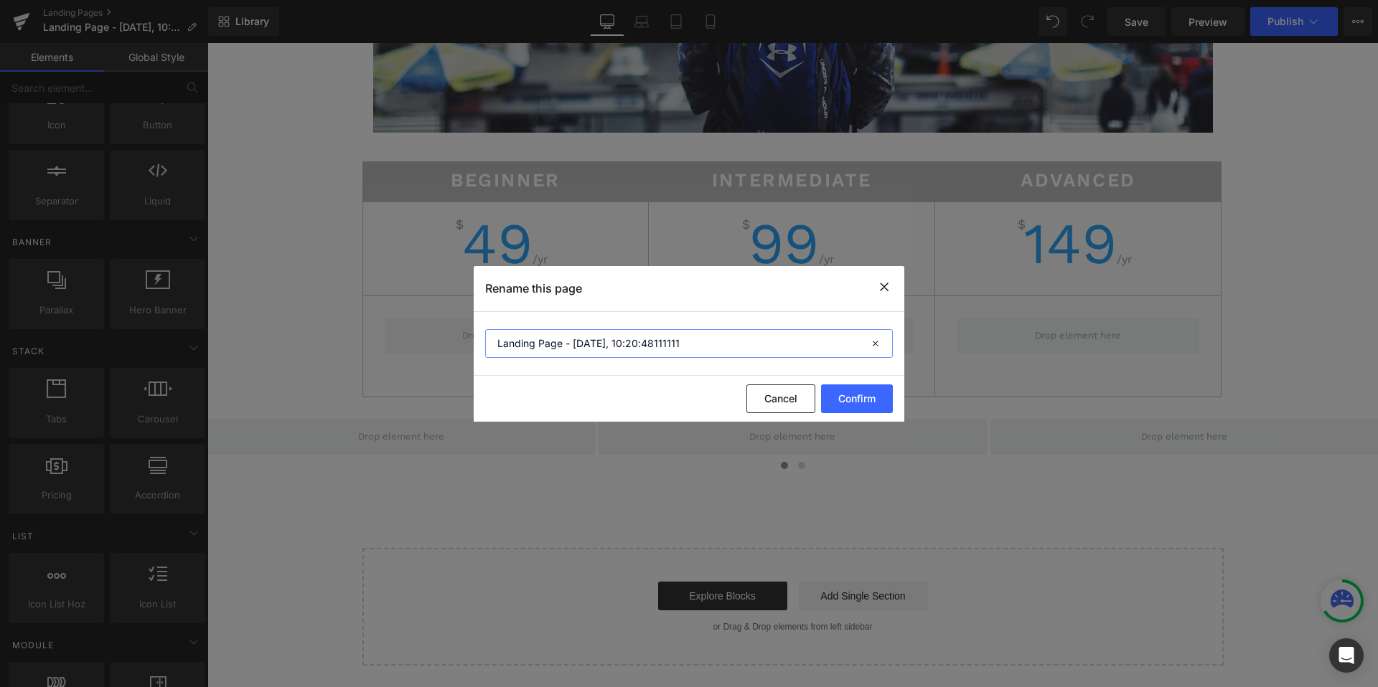
click at [715, 338] on input "Landing Page - [DATE], 10:20:48111111" at bounding box center [689, 343] width 408 height 29
drag, startPoint x: 574, startPoint y: 344, endPoint x: 782, endPoint y: 328, distance: 208.7
click at [782, 328] on section "Landing Page - [DATE], 10:20:48111111" at bounding box center [689, 344] width 430 height 64
drag, startPoint x: 782, startPoint y: 328, endPoint x: 747, endPoint y: 332, distance: 35.4
click at [759, 330] on section "Landing Page - [DATE], 10:20:48111111" at bounding box center [689, 344] width 430 height 64
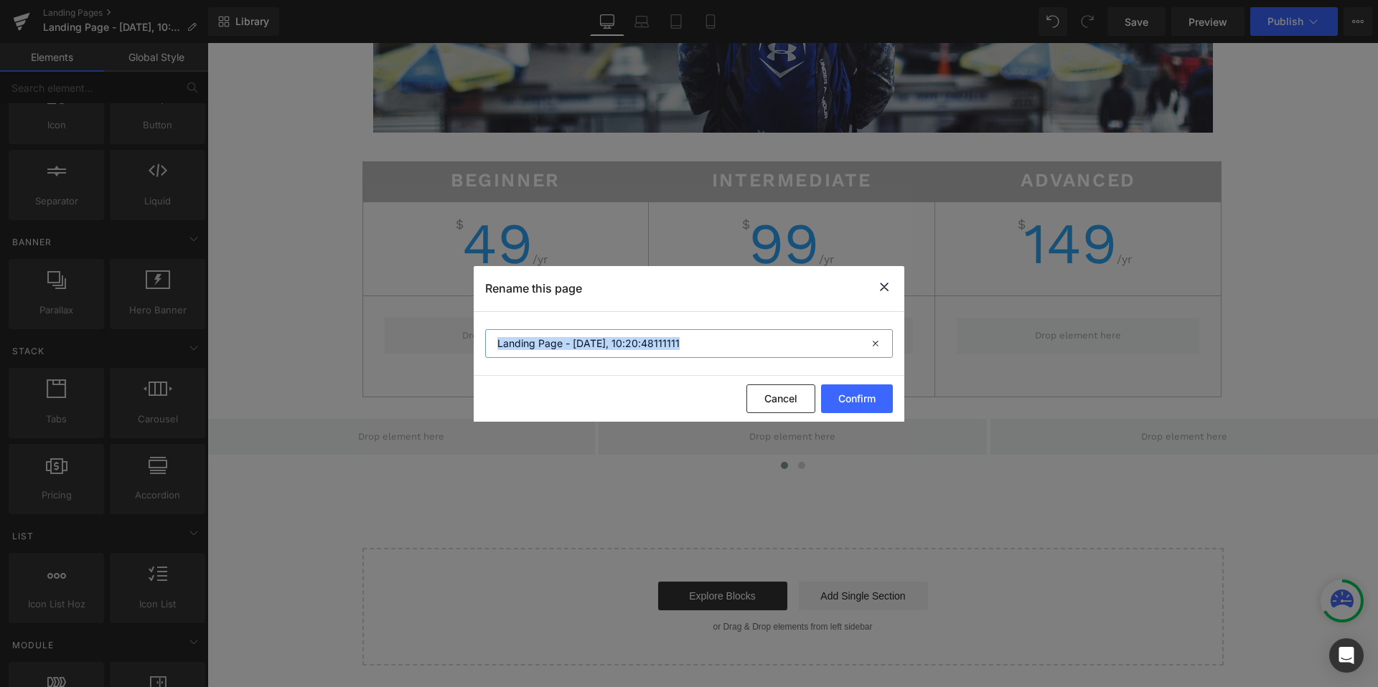
click at [705, 346] on input "Landing Page - [DATE], 10:20:48111111" at bounding box center [689, 343] width 408 height 29
click at [812, 341] on input "Landing Page - Test" at bounding box center [689, 343] width 408 height 29
type input "Landing Page - Test"
click at [873, 402] on button "Confirm" at bounding box center [857, 399] width 72 height 29
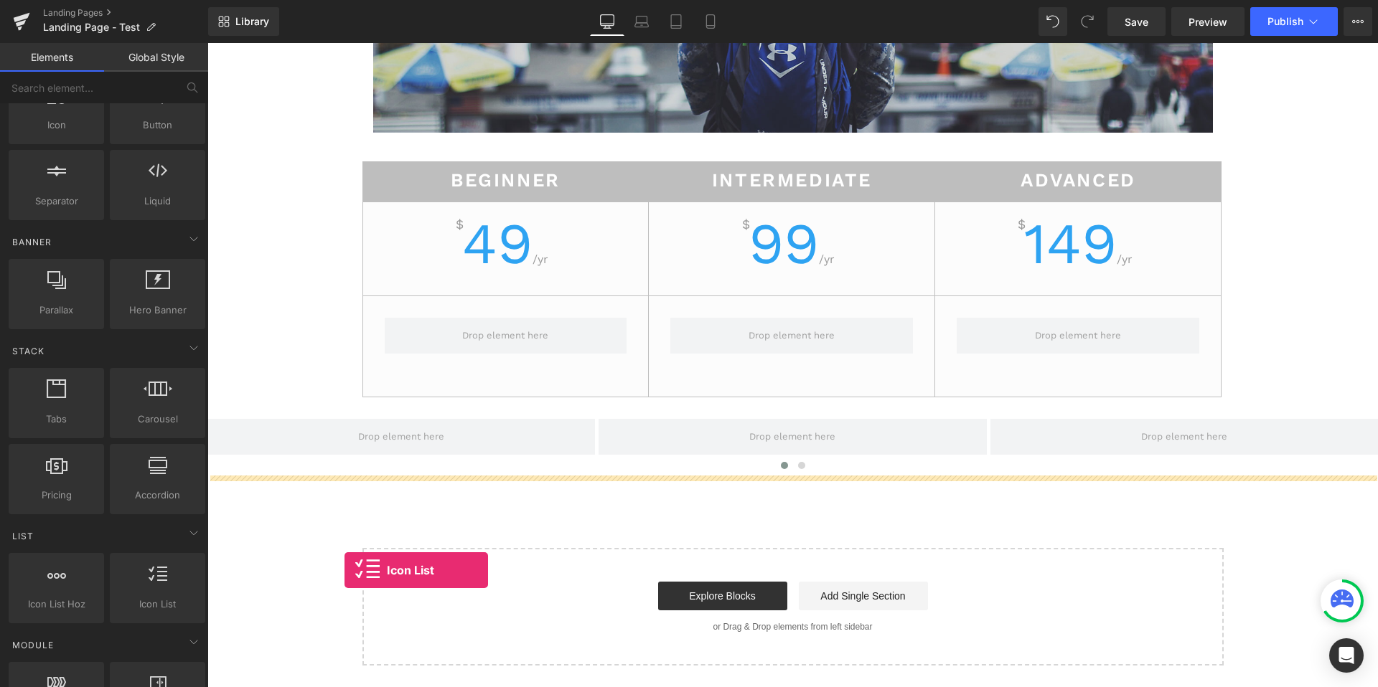
drag, startPoint x: 364, startPoint y: 634, endPoint x: 494, endPoint y: 558, distance: 150.1
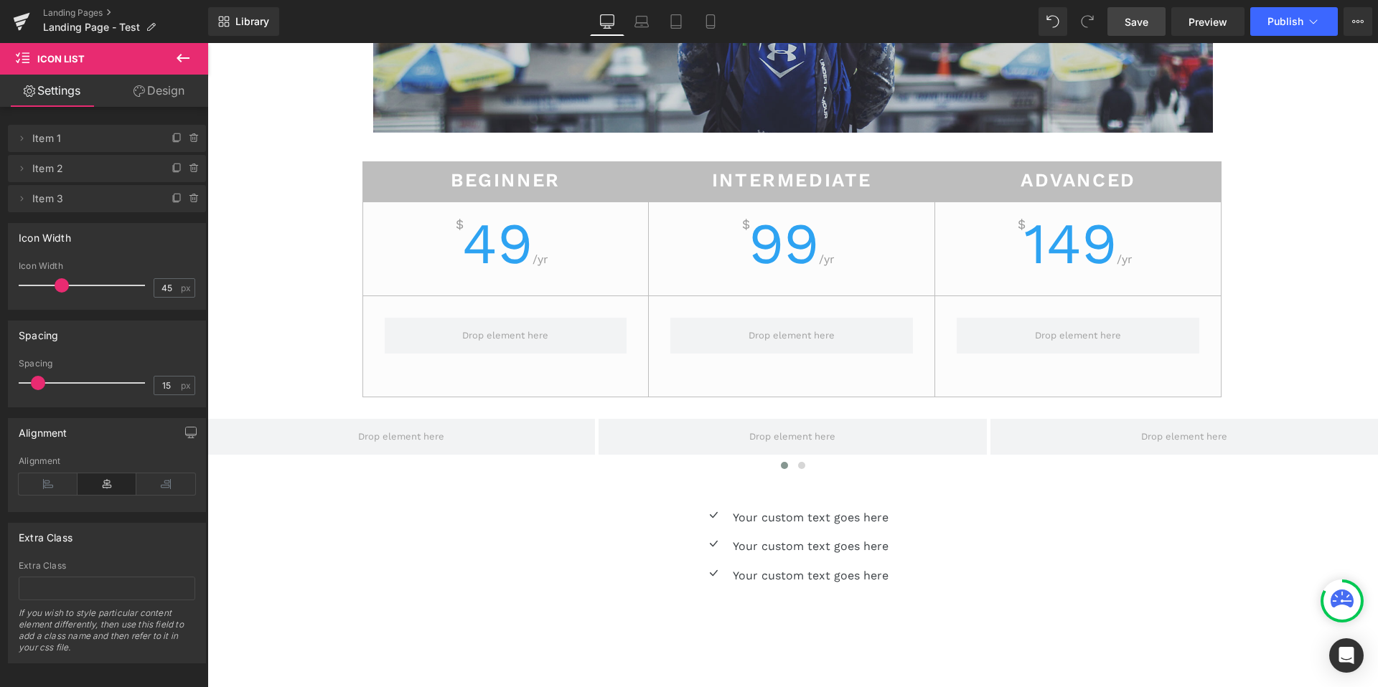
click at [1154, 22] on link "Save" at bounding box center [1136, 21] width 58 height 29
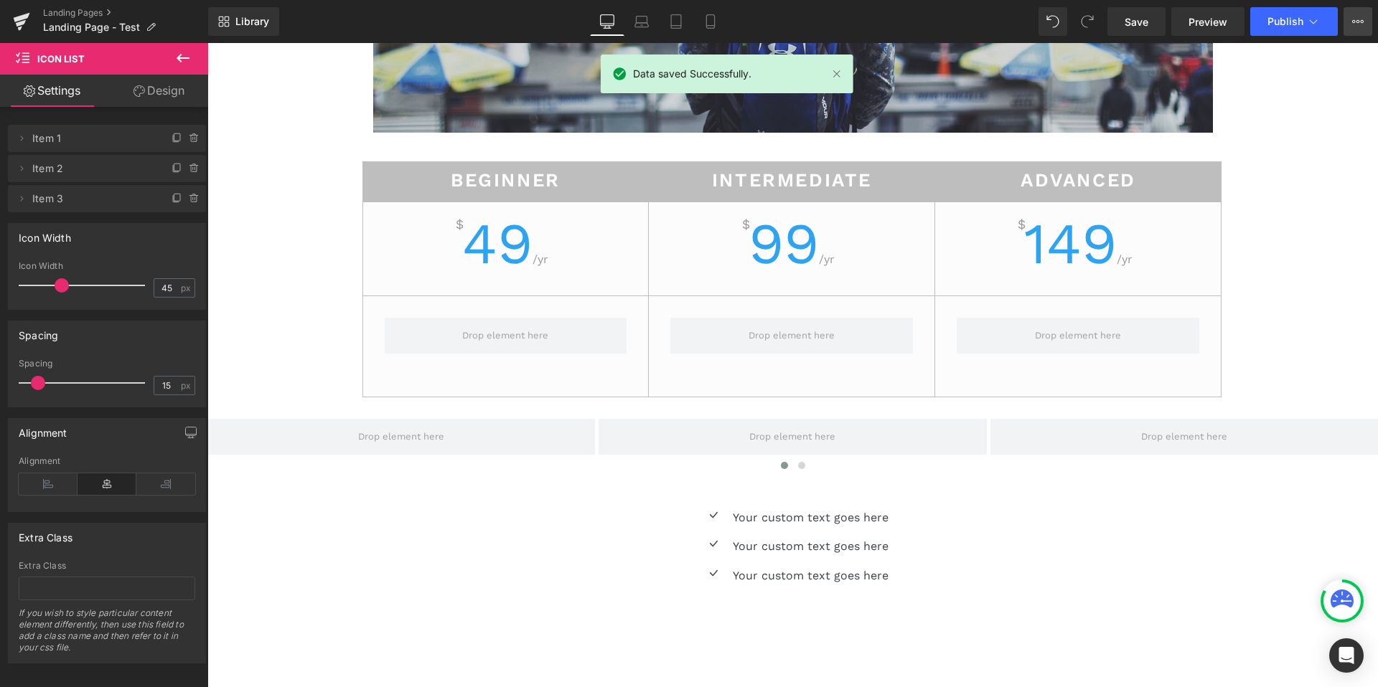
click at [1369, 24] on button "View Live Page View with current Template Save Template to Library Schedule Pub…" at bounding box center [1357, 21] width 29 height 29
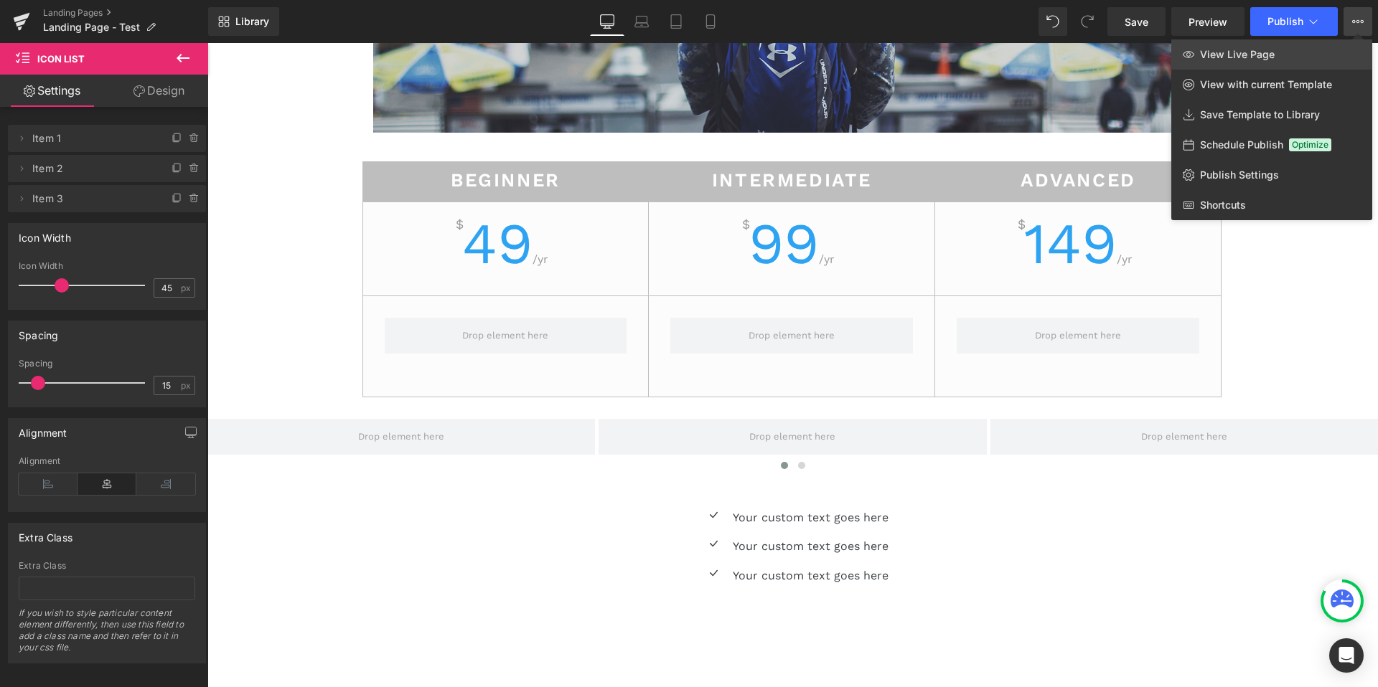
click at [1273, 59] on link "View Live Page" at bounding box center [1271, 54] width 201 height 30
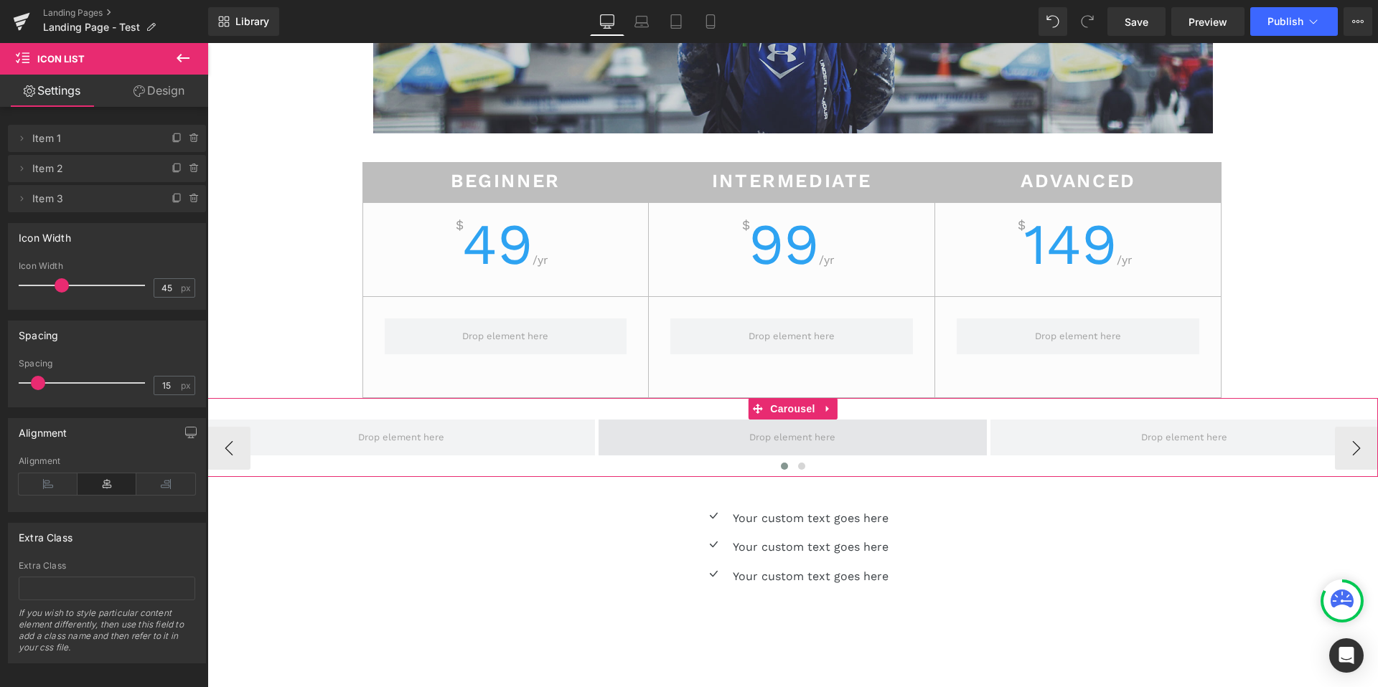
scroll to position [225, 0]
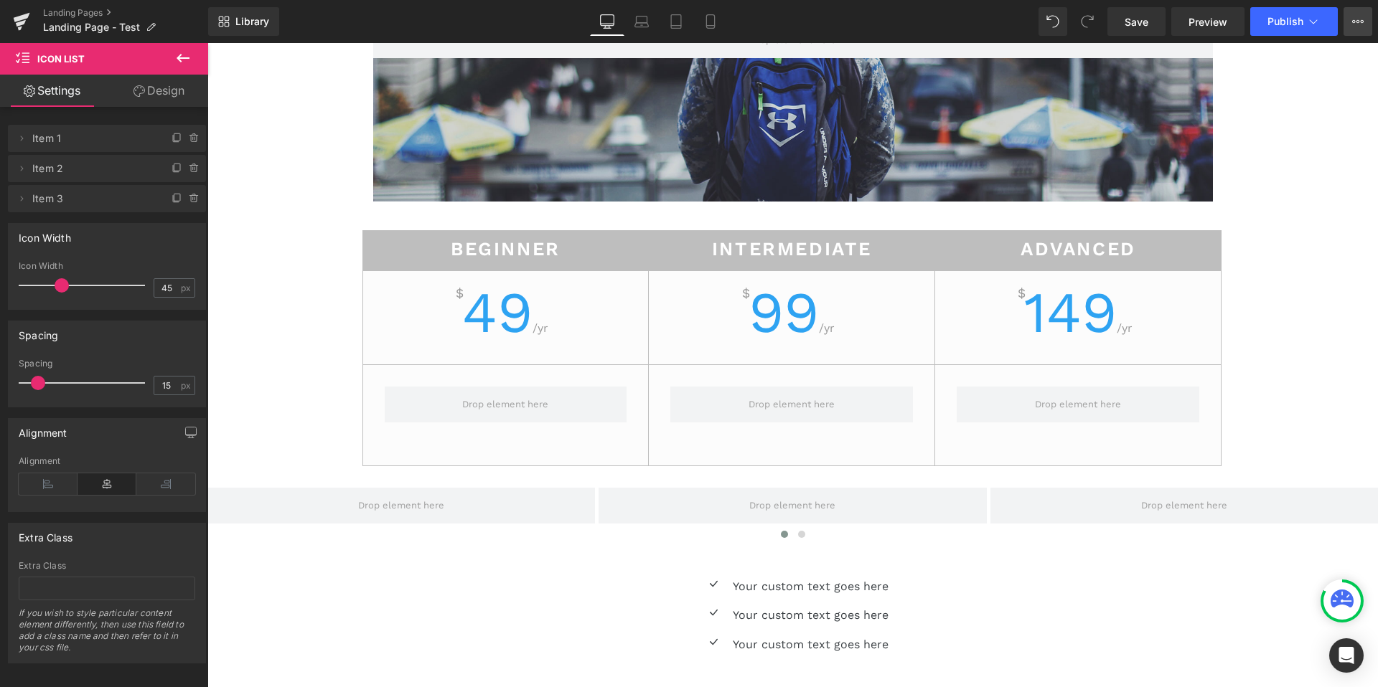
click at [1353, 22] on icon at bounding box center [1357, 21] width 11 height 11
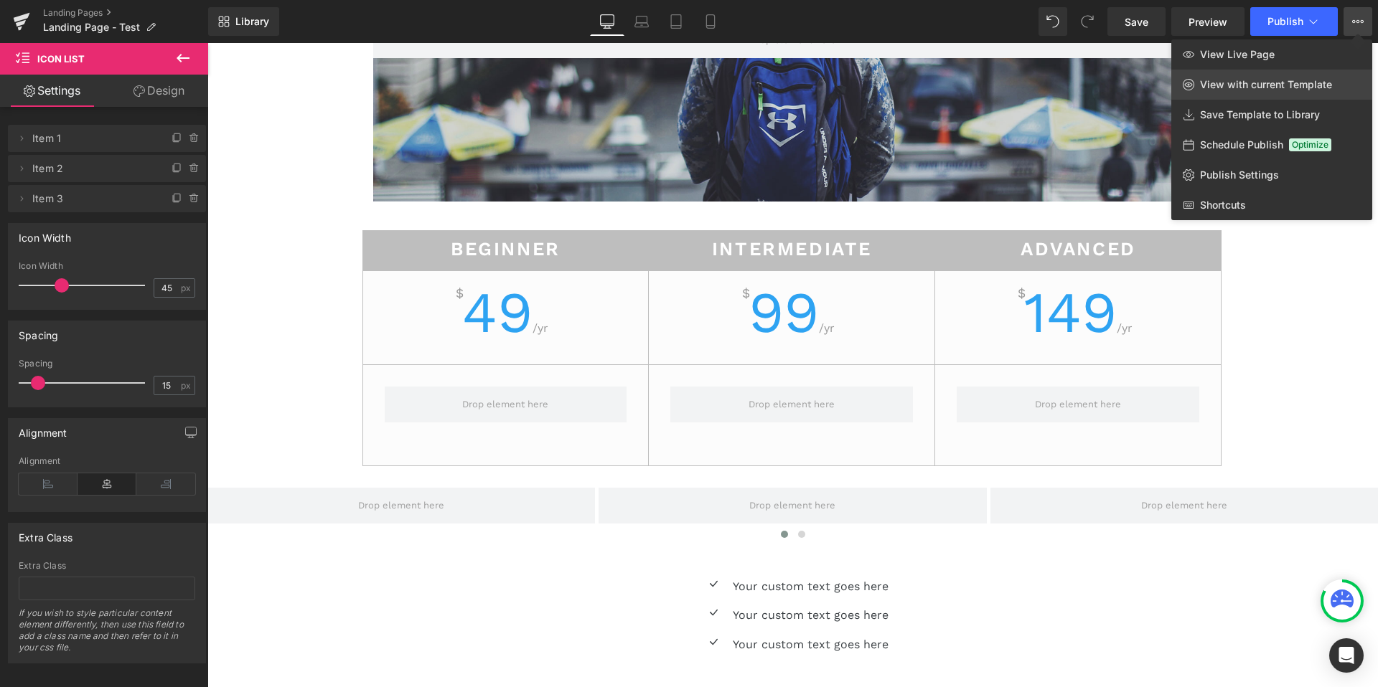
click at [1290, 83] on span "View with current Template" at bounding box center [1266, 84] width 132 height 13
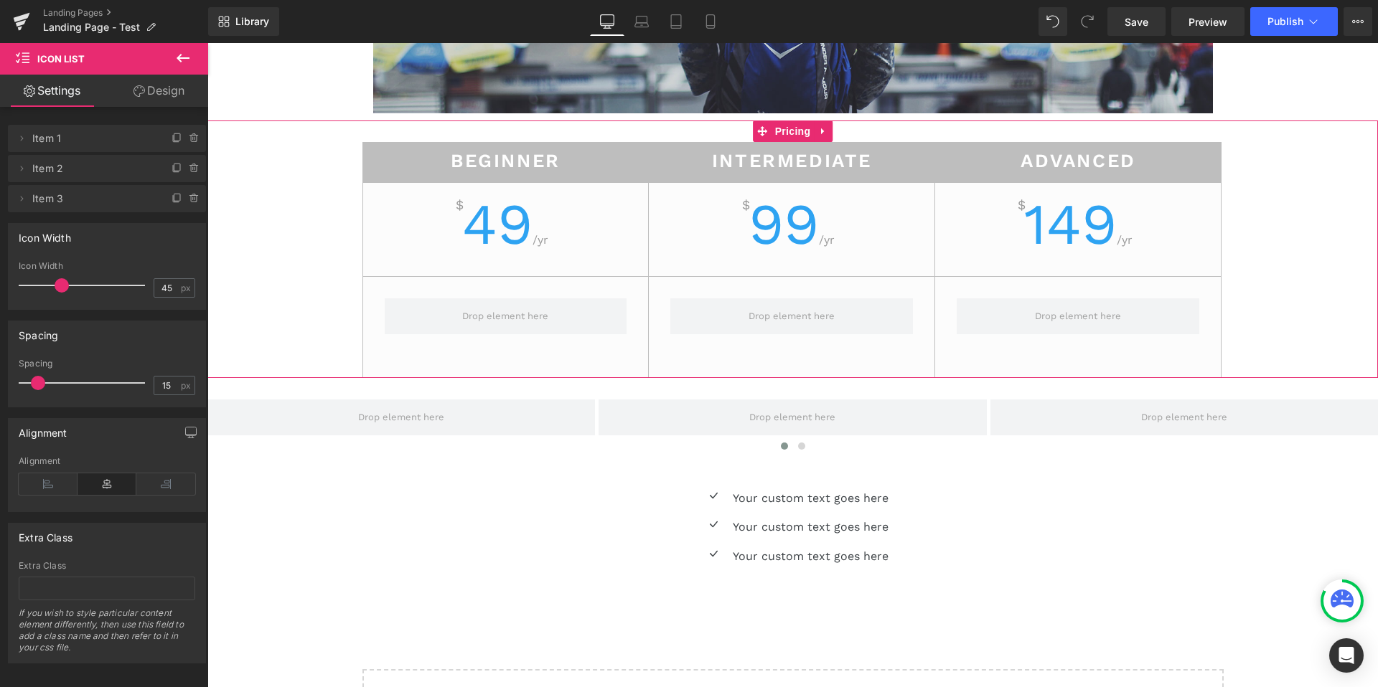
scroll to position [0, 0]
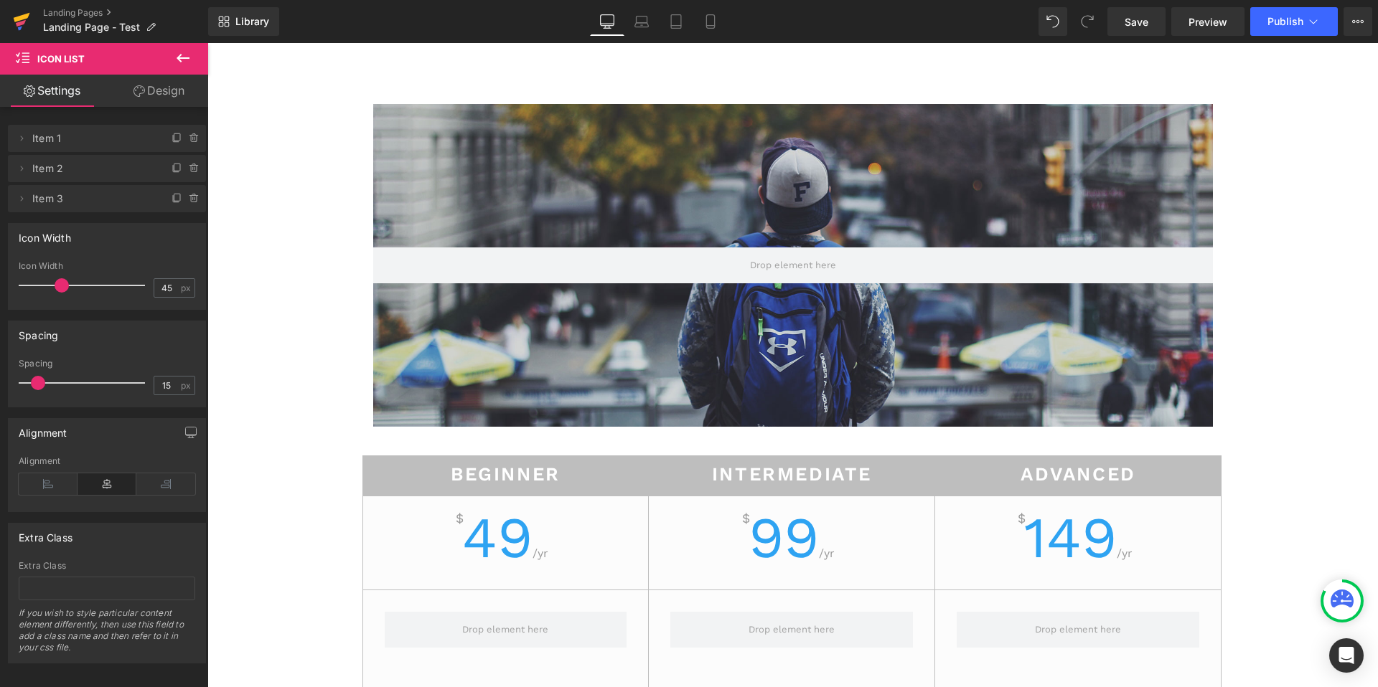
click at [22, 27] on icon at bounding box center [21, 22] width 17 height 36
